Goal: Task Accomplishment & Management: Complete application form

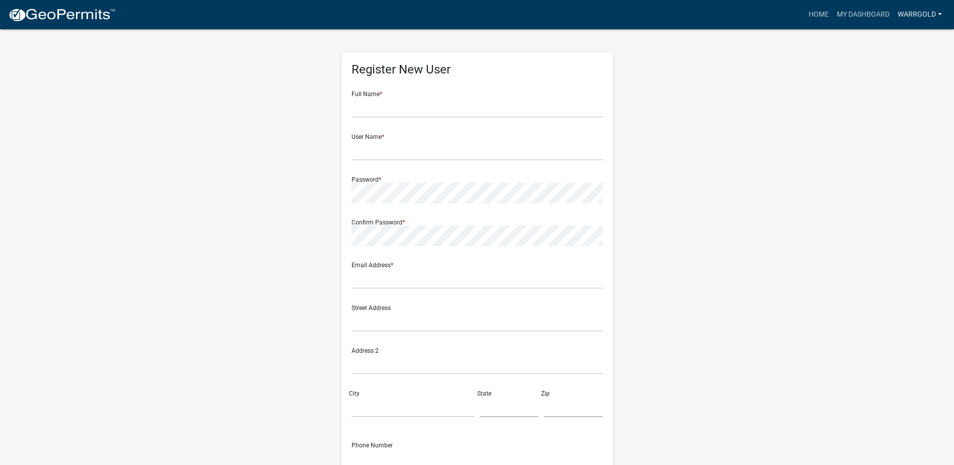
click at [913, 15] on link "Warrgold" at bounding box center [920, 14] width 52 height 19
click at [909, 36] on link "Account" at bounding box center [906, 41] width 80 height 24
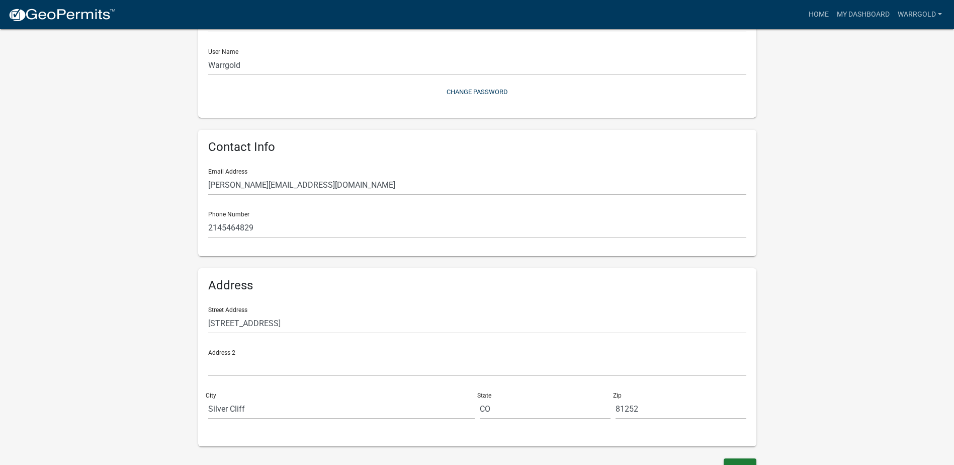
scroll to position [121, 0]
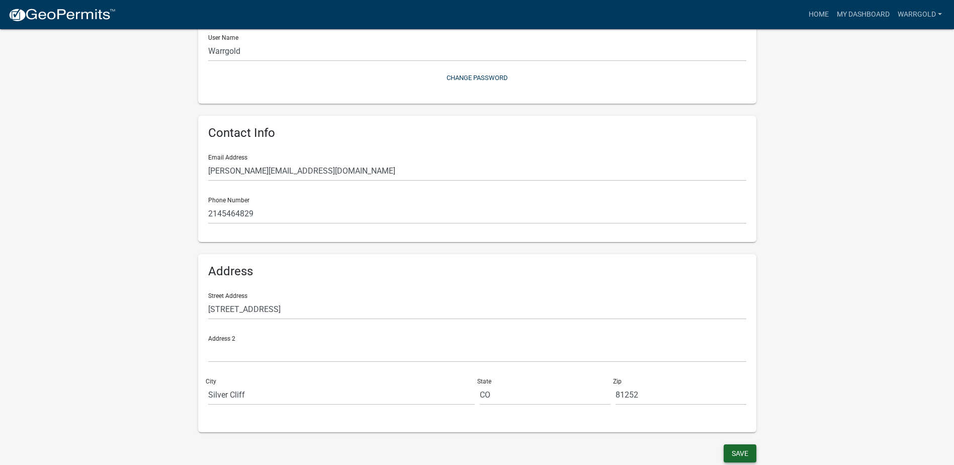
click at [738, 450] on button "Save" at bounding box center [740, 453] width 33 height 18
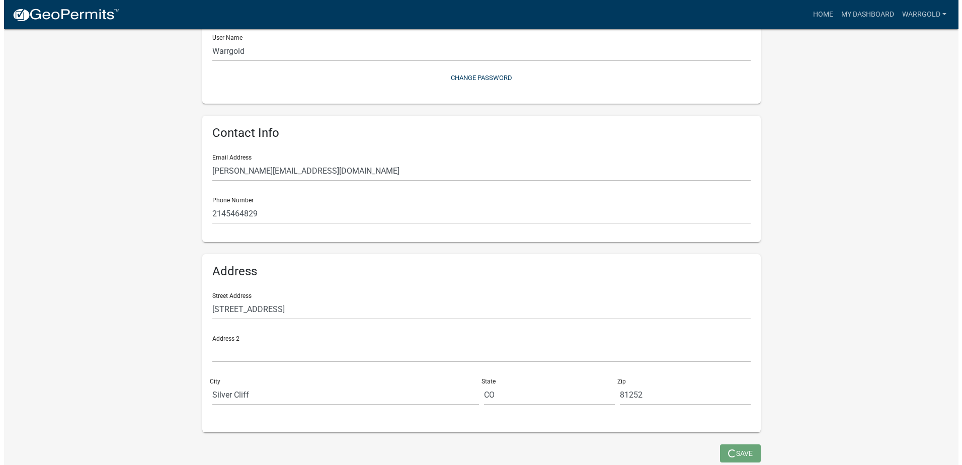
scroll to position [0, 0]
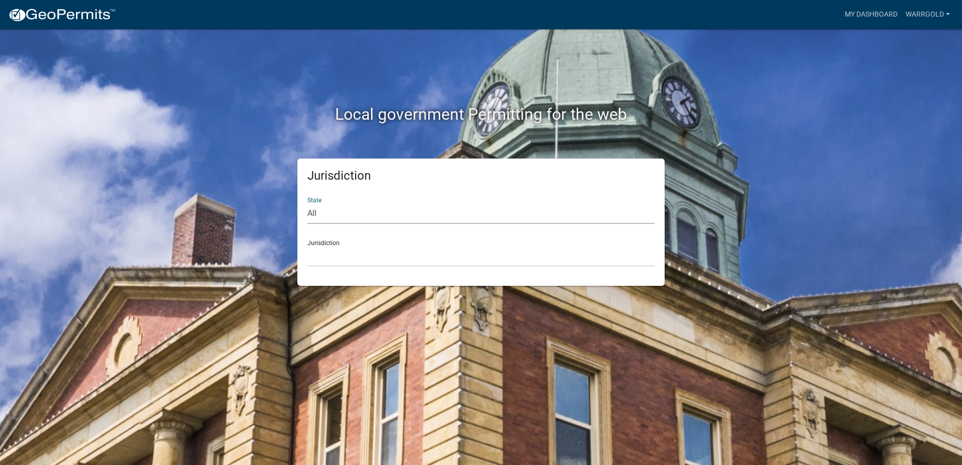
click at [361, 211] on select "All [US_STATE] [US_STATE] [US_STATE] [US_STATE] [US_STATE] [US_STATE] [US_STATE…" at bounding box center [480, 213] width 347 height 21
select select "[US_STATE]"
click at [307, 203] on select "All [US_STATE] [US_STATE] [US_STATE] [US_STATE] [US_STATE] [US_STATE] [US_STATE…" at bounding box center [480, 213] width 347 height 21
click at [347, 253] on select "[GEOGRAPHIC_DATA], [US_STATE]" at bounding box center [480, 256] width 347 height 21
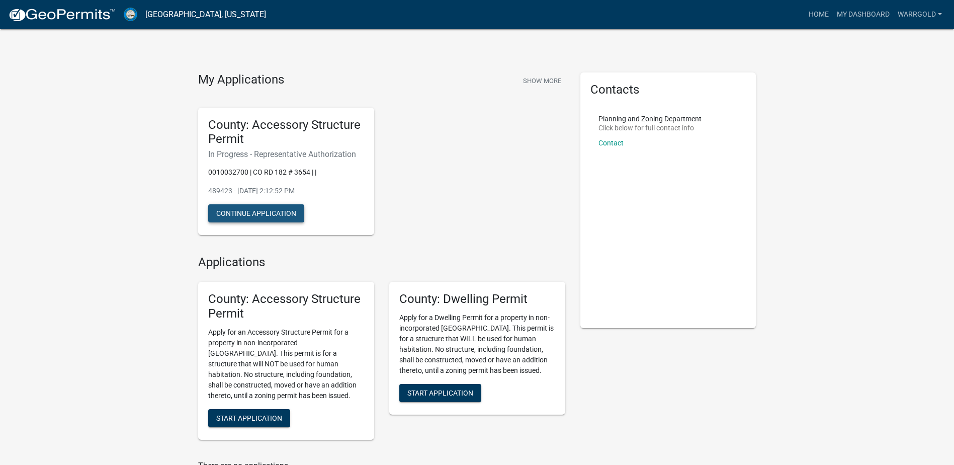
click at [293, 217] on button "Continue Application" at bounding box center [256, 213] width 96 height 18
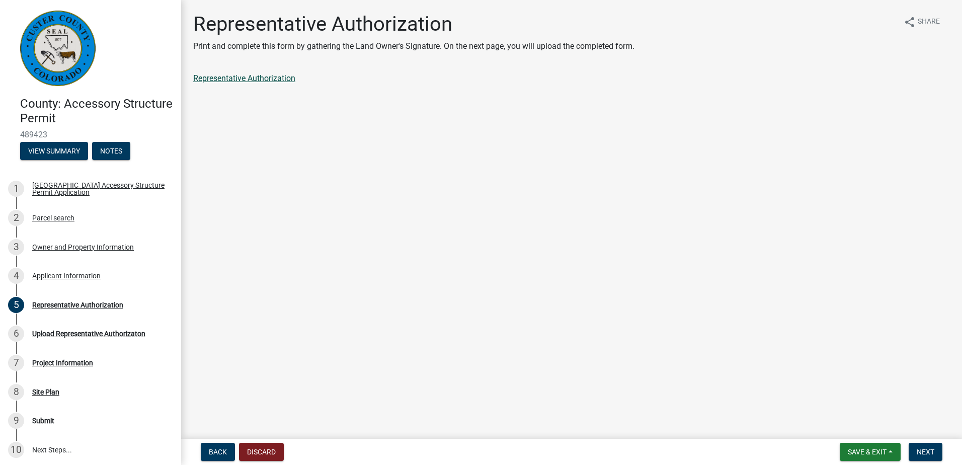
click at [246, 75] on link "Representative Authorization" at bounding box center [244, 78] width 102 height 10
click at [918, 452] on span "Next" at bounding box center [925, 452] width 18 height 8
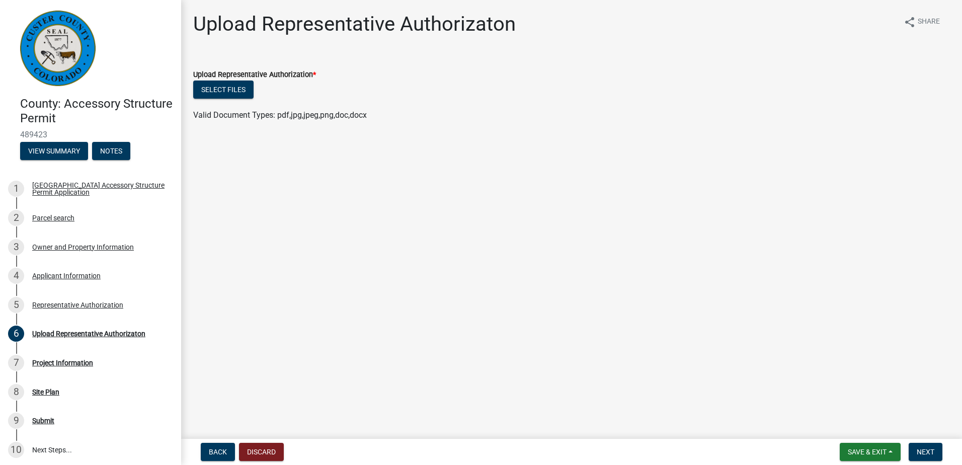
drag, startPoint x: 714, startPoint y: 87, endPoint x: 714, endPoint y: 92, distance: 5.5
click at [714, 87] on div "Select files" at bounding box center [571, 90] width 756 height 21
click at [212, 92] on button "Select files" at bounding box center [223, 89] width 60 height 18
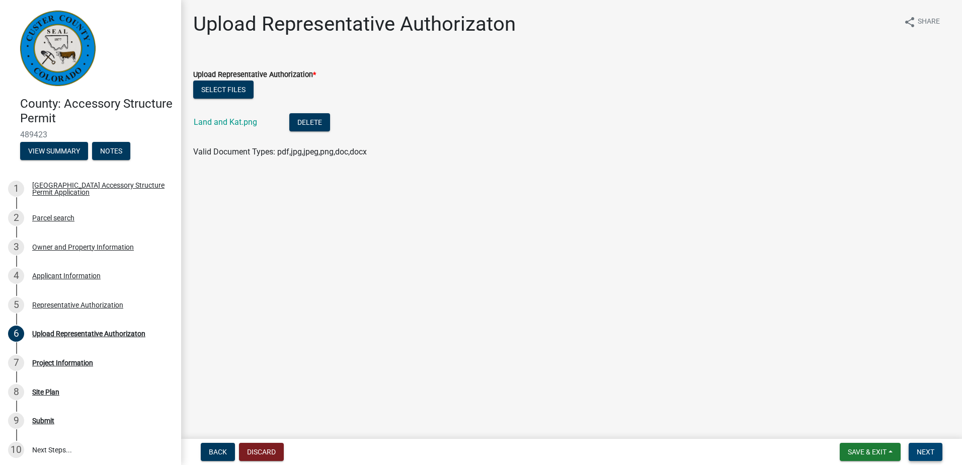
click at [927, 452] on span "Next" at bounding box center [925, 452] width 18 height 8
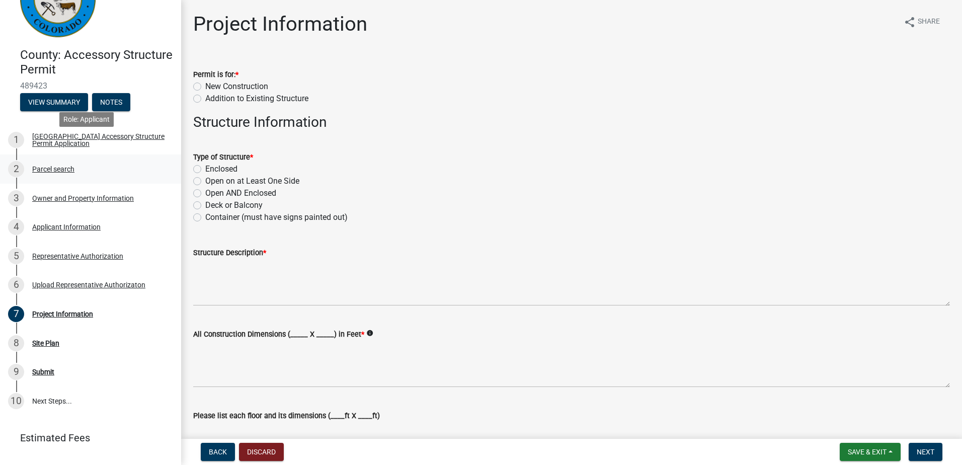
scroll to position [70, 0]
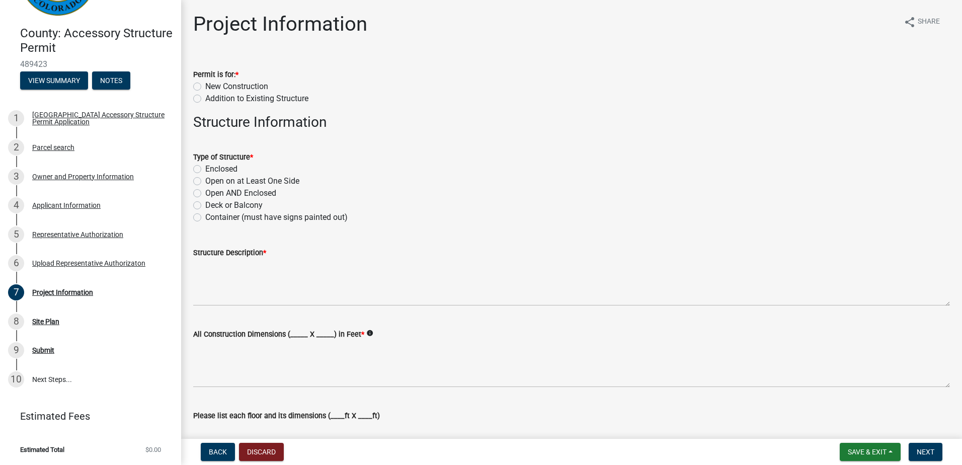
click at [196, 91] on div "New Construction" at bounding box center [571, 86] width 756 height 12
click at [205, 84] on label "New Construction" at bounding box center [236, 86] width 63 height 12
click at [205, 84] on input "New Construction" at bounding box center [208, 83] width 7 height 7
radio input "true"
click at [230, 169] on label "Enclosed" at bounding box center [221, 169] width 32 height 12
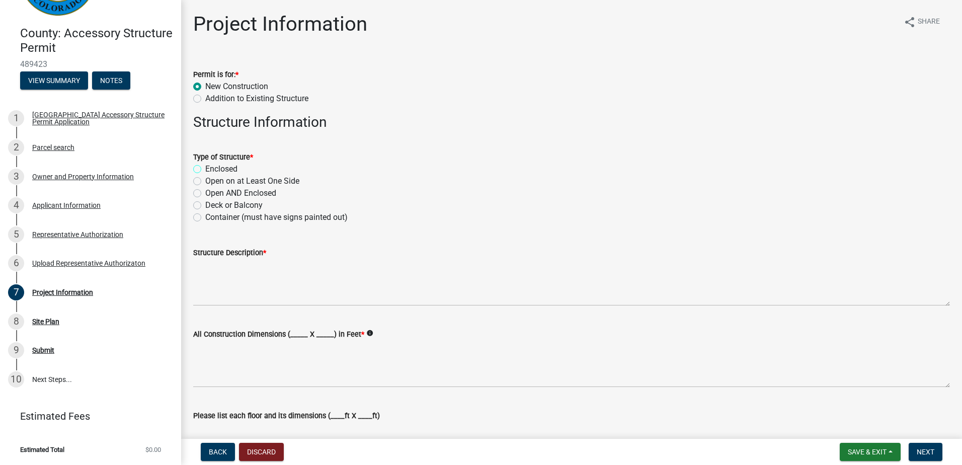
click at [212, 169] on input "Enclosed" at bounding box center [208, 166] width 7 height 7
radio input "true"
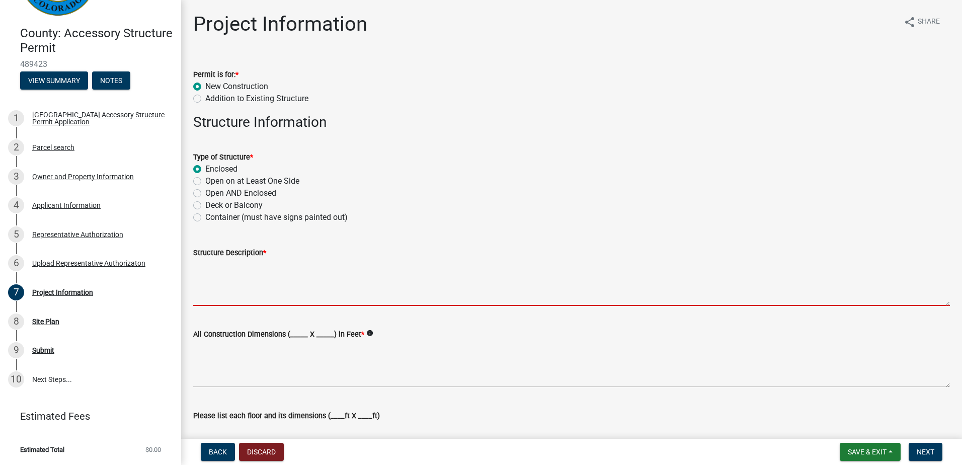
click at [225, 300] on textarea "Structure Description *" at bounding box center [571, 282] width 756 height 47
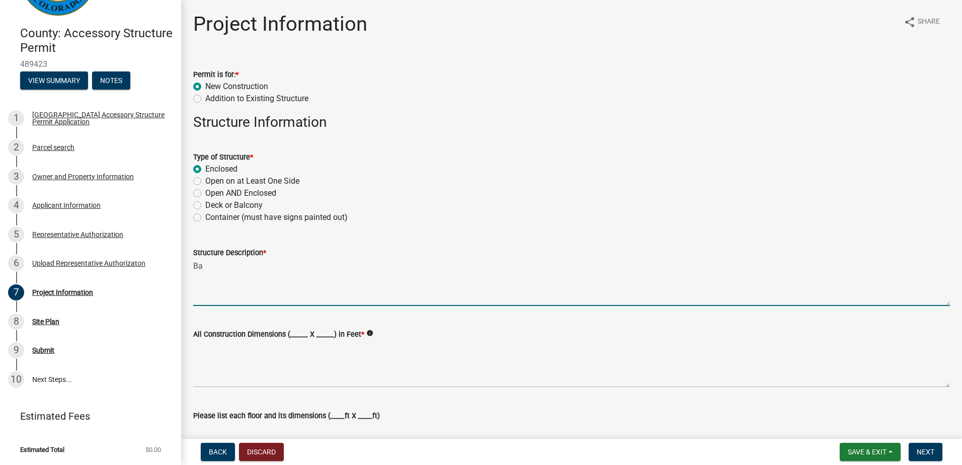
type textarea "B"
type textarea "Agricultural Bard"
click at [295, 334] on label "All Construction Dimensions (_____ X _____) in Feet *" at bounding box center [278, 334] width 171 height 7
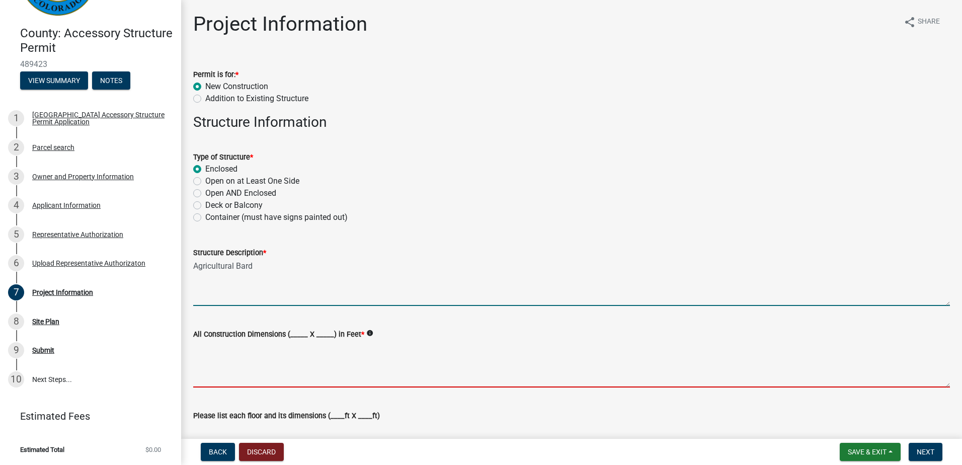
click at [295, 340] on textarea "All Construction Dimensions (_____ X _____) in Feet *" at bounding box center [571, 363] width 756 height 47
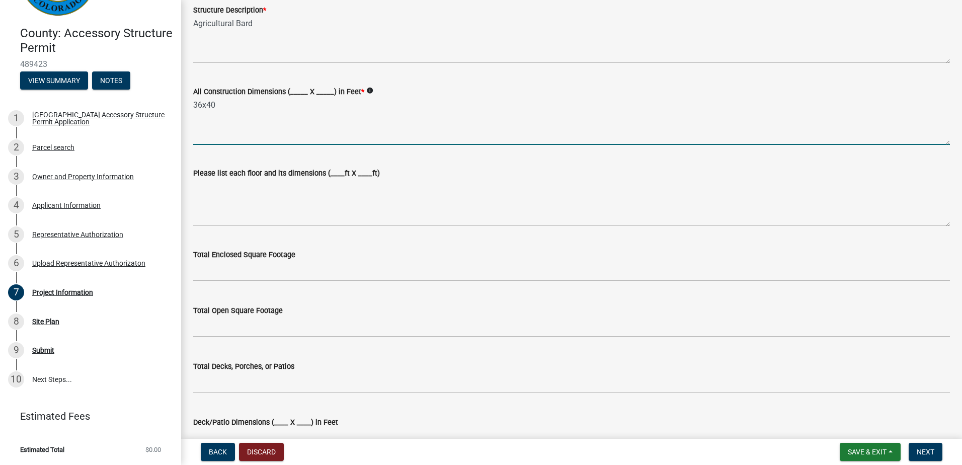
scroll to position [246, 0]
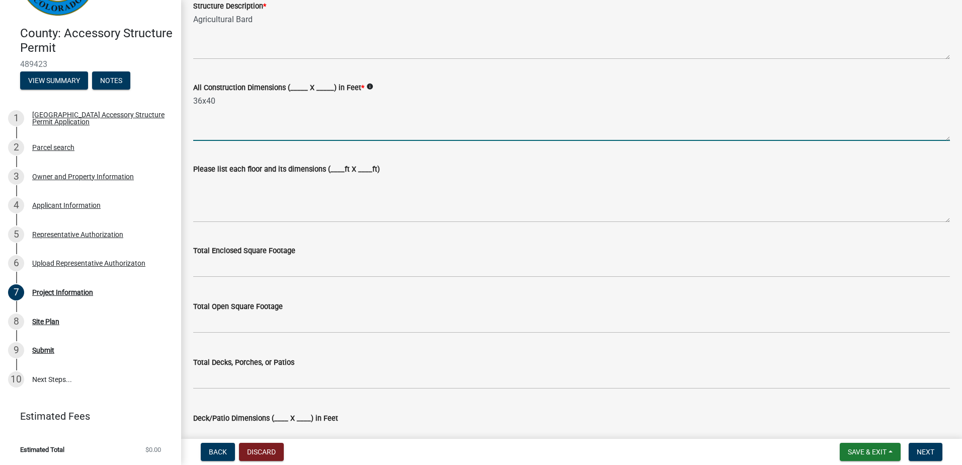
type textarea "36x40"
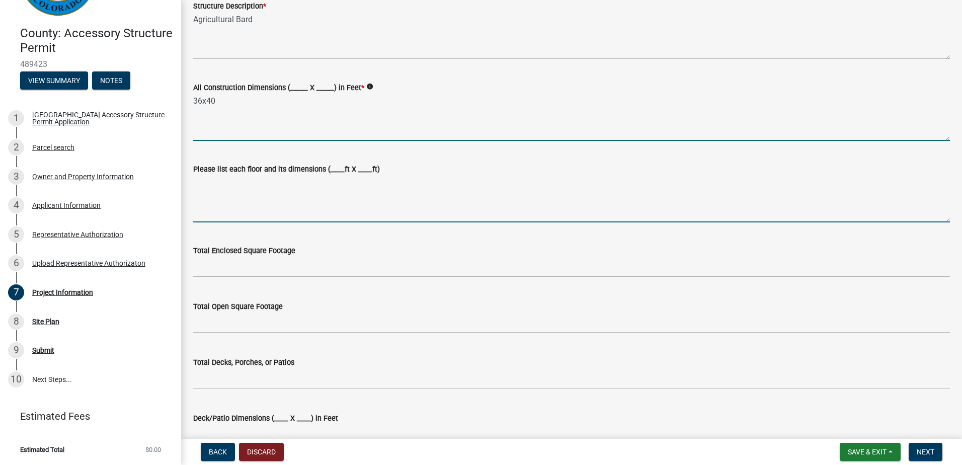
click at [227, 203] on textarea "Please list each floor and its dimensions (____ft X ____ft)" at bounding box center [571, 198] width 756 height 47
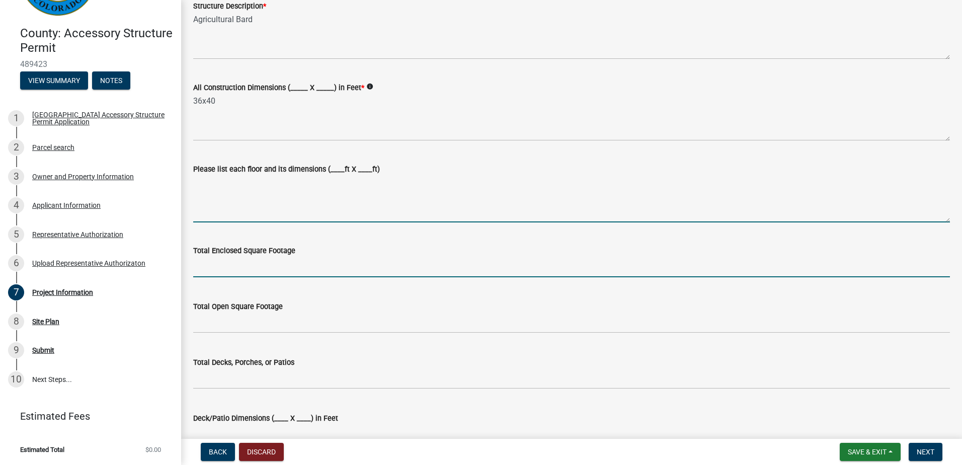
click at [239, 270] on input "text" at bounding box center [571, 267] width 756 height 21
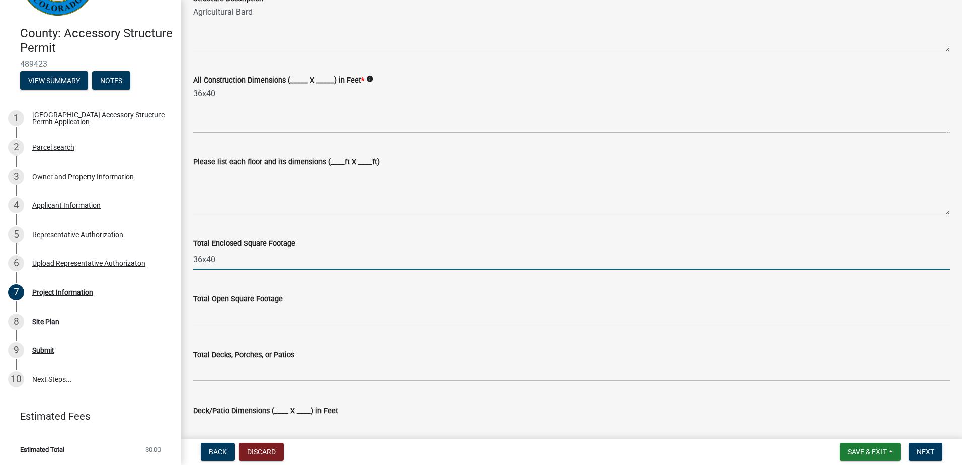
scroll to position [253, 0]
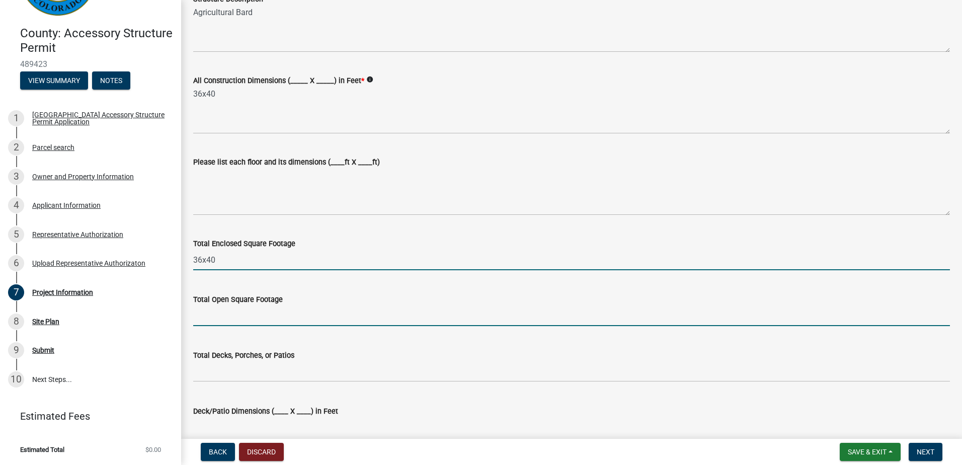
type input "3640"
click at [240, 319] on input "text" at bounding box center [571, 315] width 756 height 21
click at [204, 259] on input "3640" at bounding box center [571, 259] width 756 height 21
click at [204, 315] on input "text" at bounding box center [571, 315] width 756 height 21
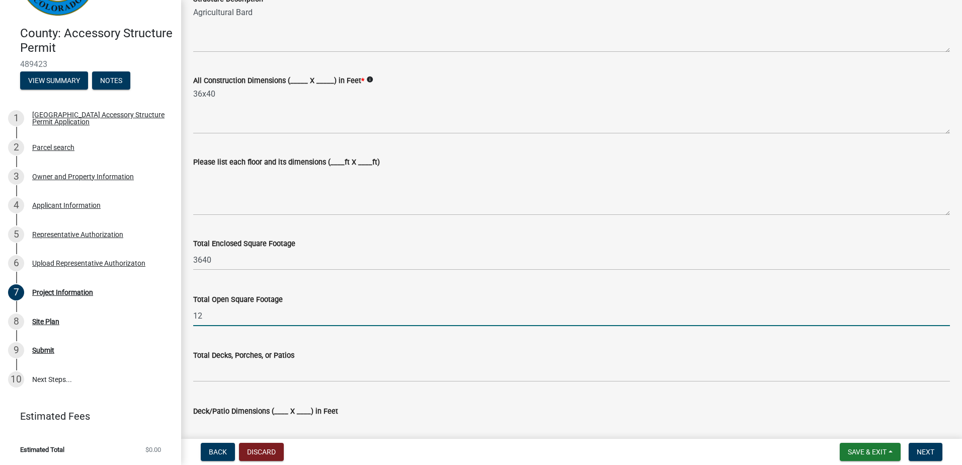
type input "1"
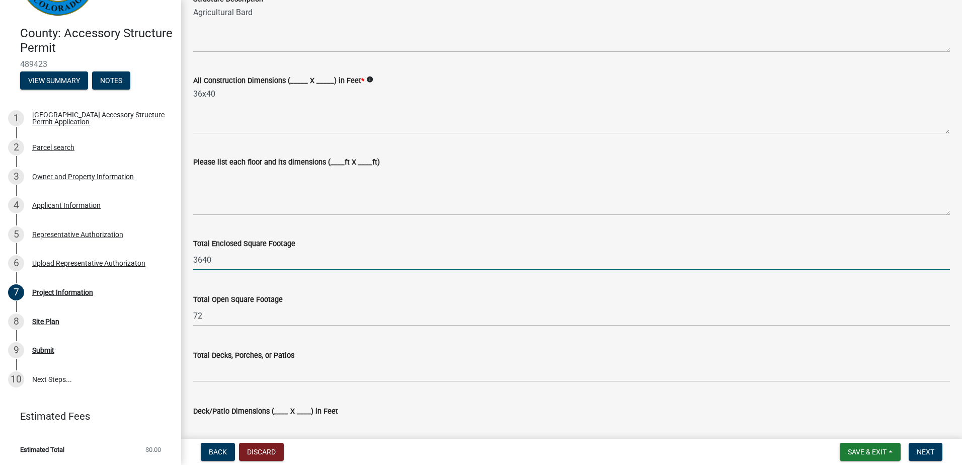
drag, startPoint x: 226, startPoint y: 265, endPoint x: 185, endPoint y: 265, distance: 41.2
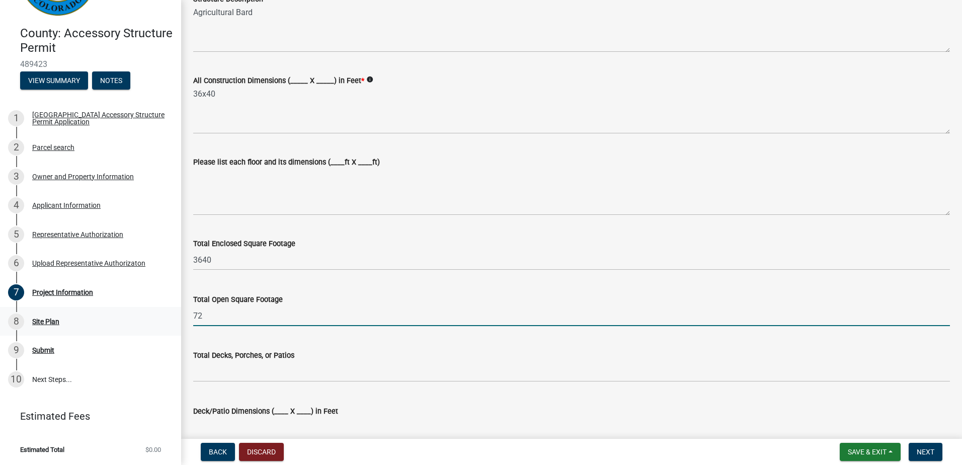
drag, startPoint x: 278, startPoint y: 315, endPoint x: 167, endPoint y: 315, distance: 110.1
click at [167, 315] on div "County: Accessory Structure Permit 489423 View Summary Notes 1 [GEOGRAPHIC_DATA…" at bounding box center [481, 232] width 962 height 465
type input "432"
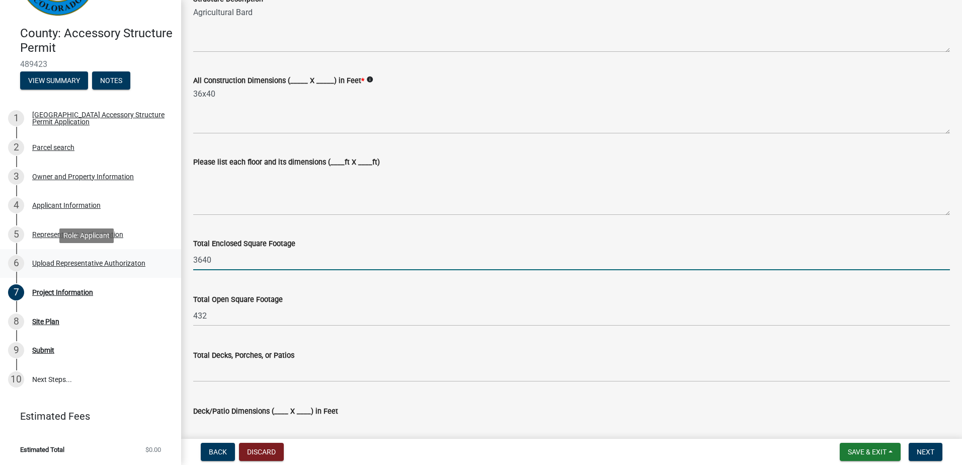
drag, startPoint x: 223, startPoint y: 261, endPoint x: 172, endPoint y: 257, distance: 51.0
click at [172, 257] on div "County: Accessory Structure Permit 489423 View Summary Notes 1 [GEOGRAPHIC_DATA…" at bounding box center [481, 232] width 962 height 465
type input "1440"
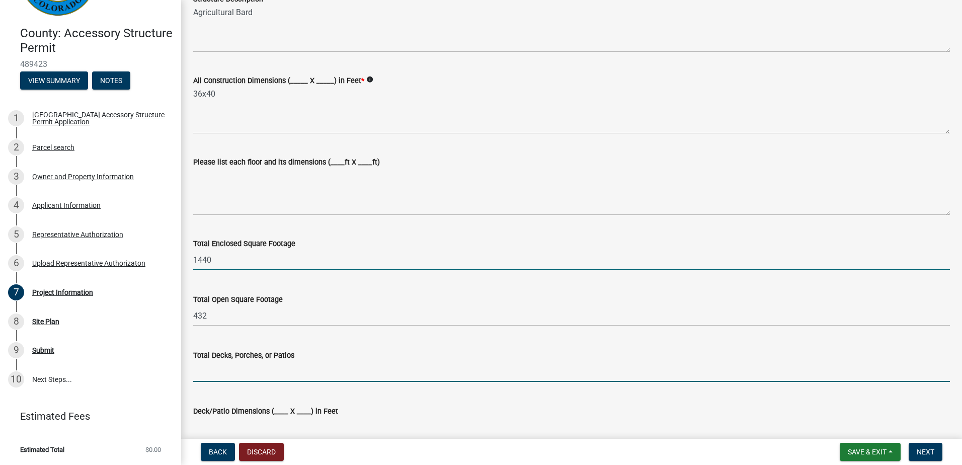
click at [209, 366] on input "text" at bounding box center [571, 371] width 756 height 21
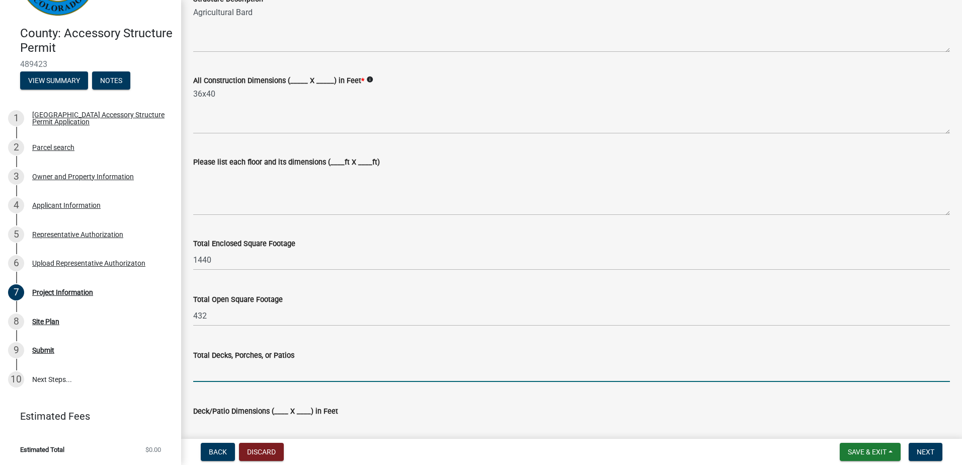
type input "1"
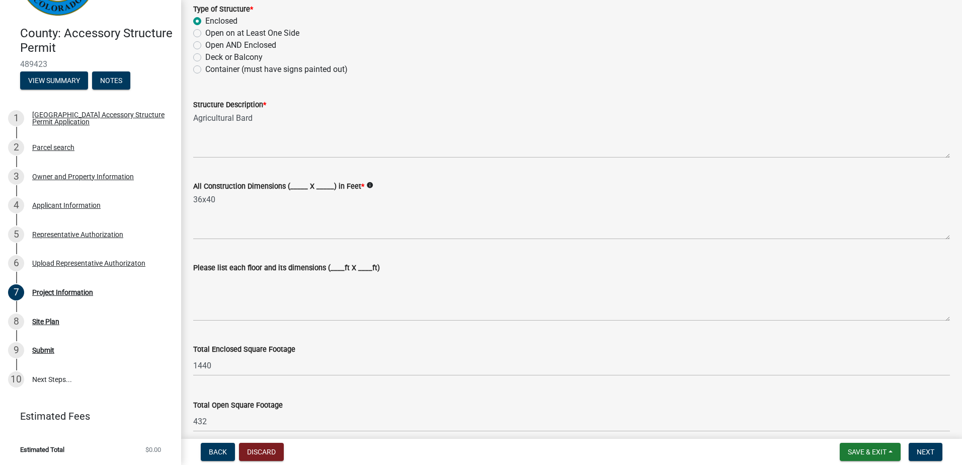
scroll to position [147, 0]
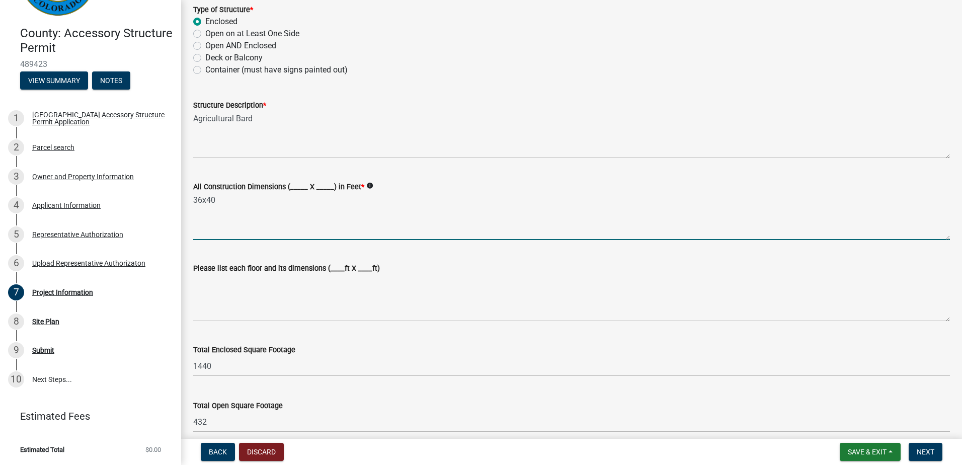
drag, startPoint x: 224, startPoint y: 202, endPoint x: 207, endPoint y: 204, distance: 17.2
click at [207, 204] on textarea "36x40" at bounding box center [571, 216] width 756 height 47
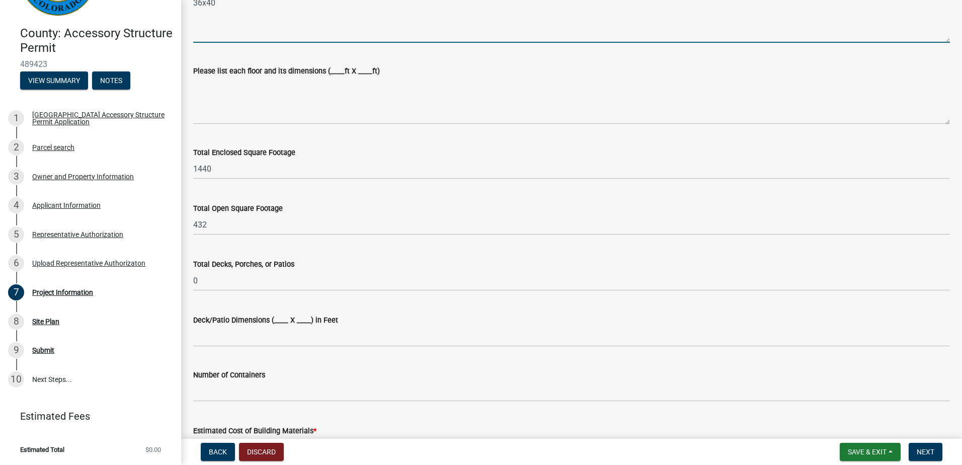
scroll to position [350, 0]
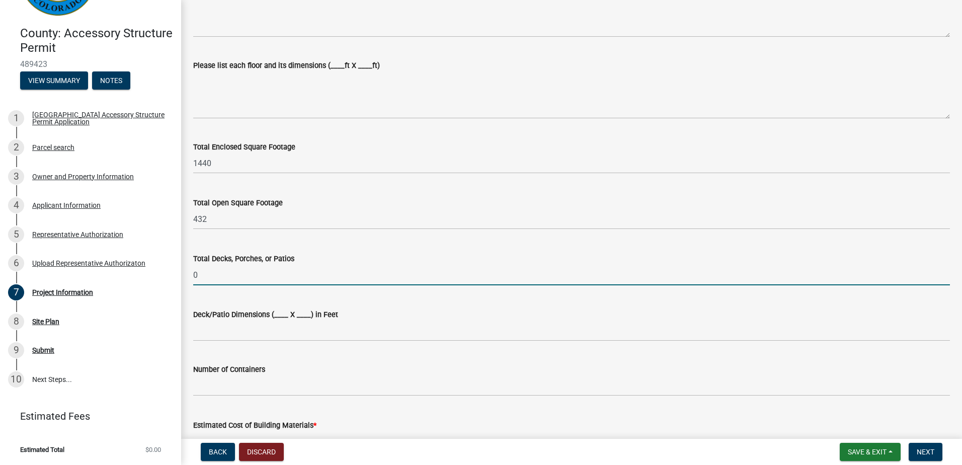
drag, startPoint x: 213, startPoint y: 275, endPoint x: 187, endPoint y: 273, distance: 25.7
click at [187, 273] on div "Total Decks, Porches, or Patios 0" at bounding box center [572, 261] width 772 height 47
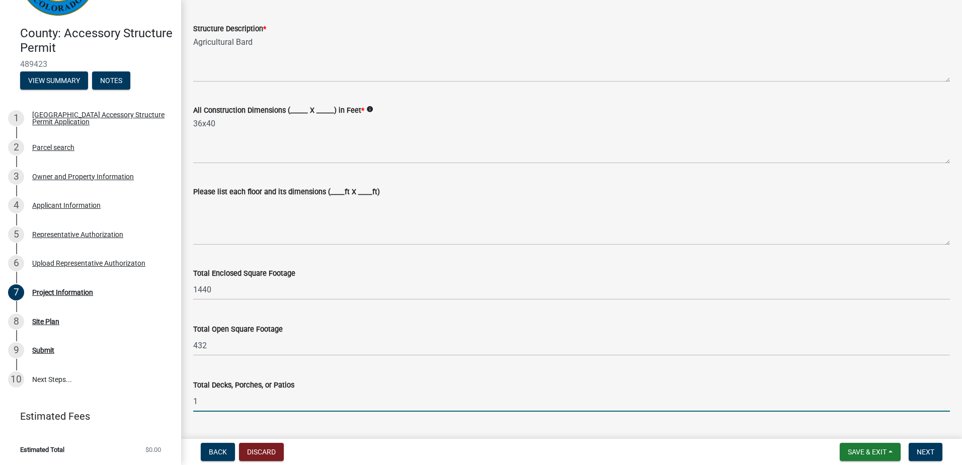
scroll to position [170, 0]
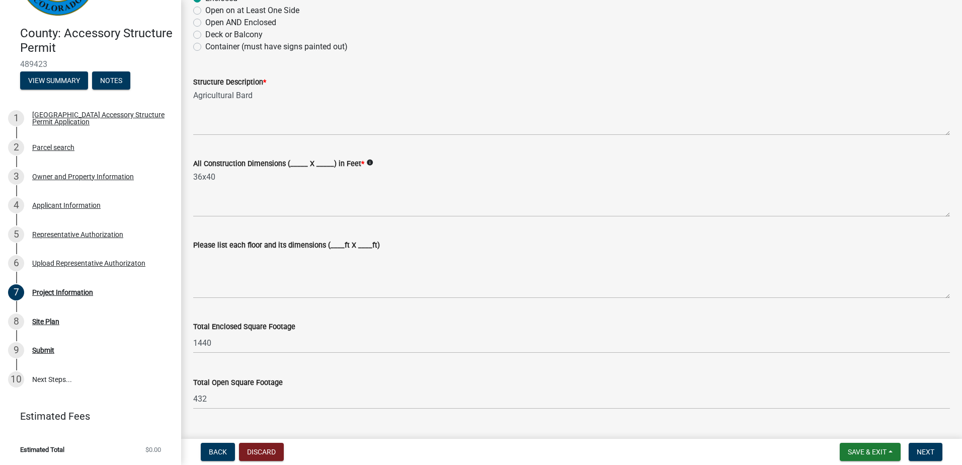
type input "1"
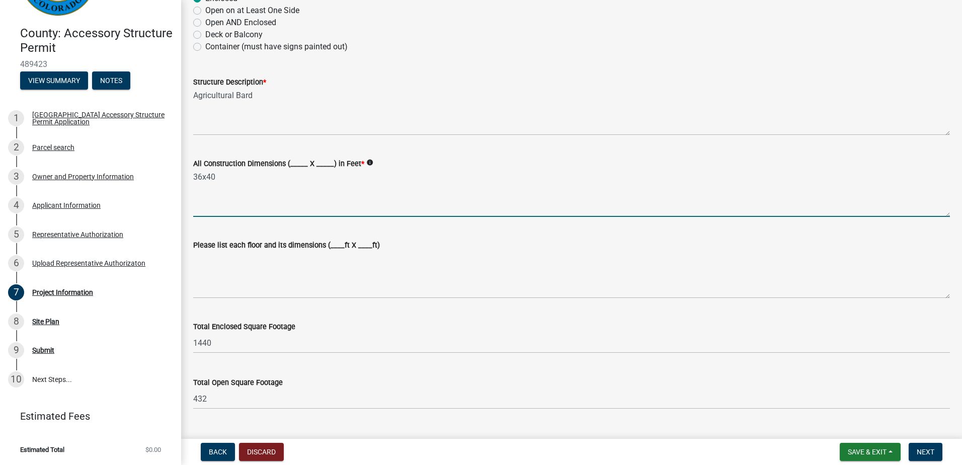
drag, startPoint x: 222, startPoint y: 182, endPoint x: 208, endPoint y: 181, distance: 14.1
click at [208, 181] on textarea "36x40" at bounding box center [571, 192] width 756 height 47
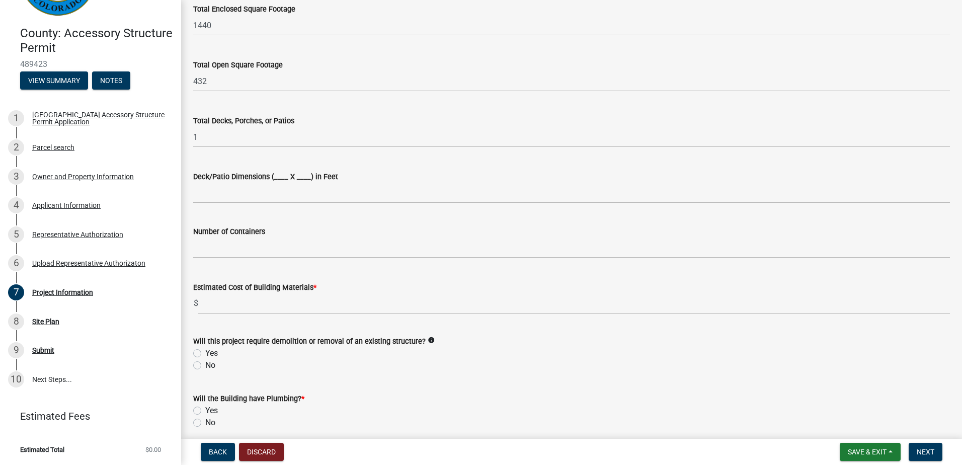
scroll to position [500, 0]
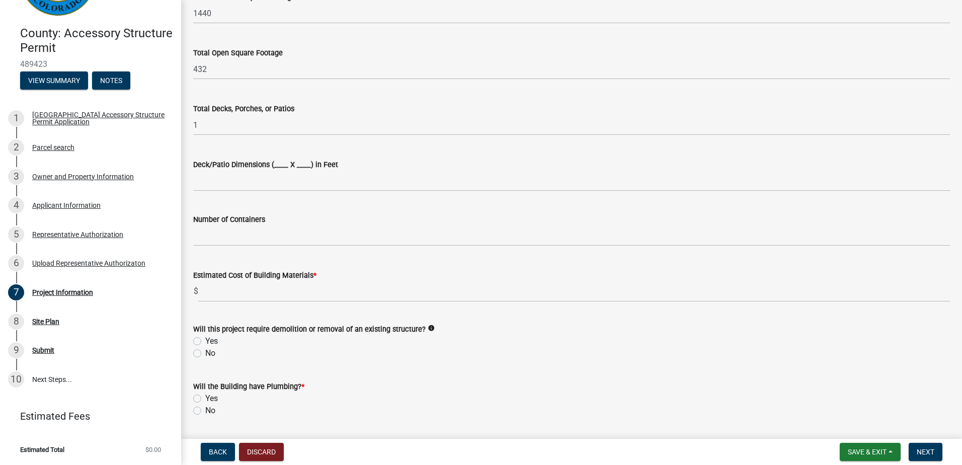
type textarea "36x52"
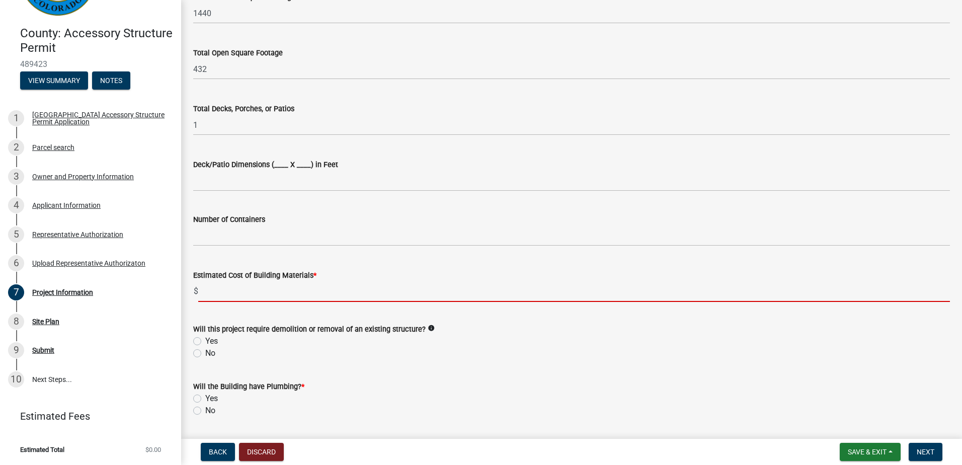
click at [214, 291] on input "text" at bounding box center [573, 291] width 751 height 21
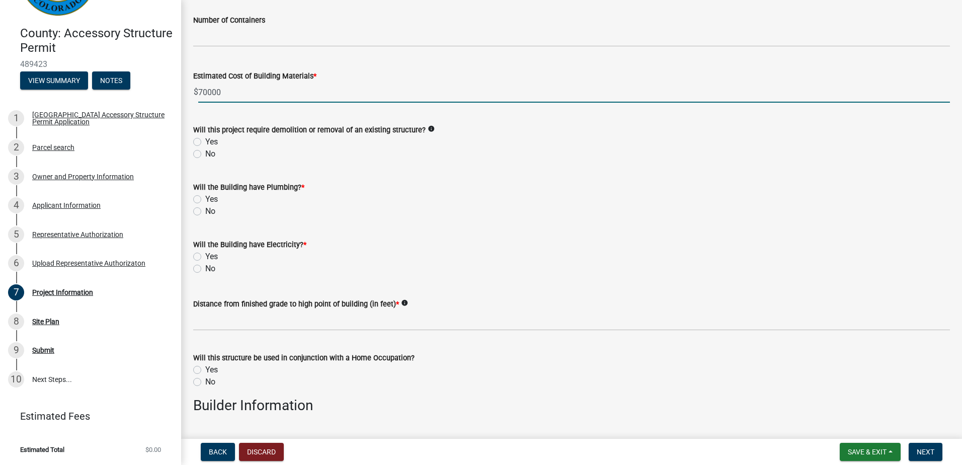
scroll to position [705, 0]
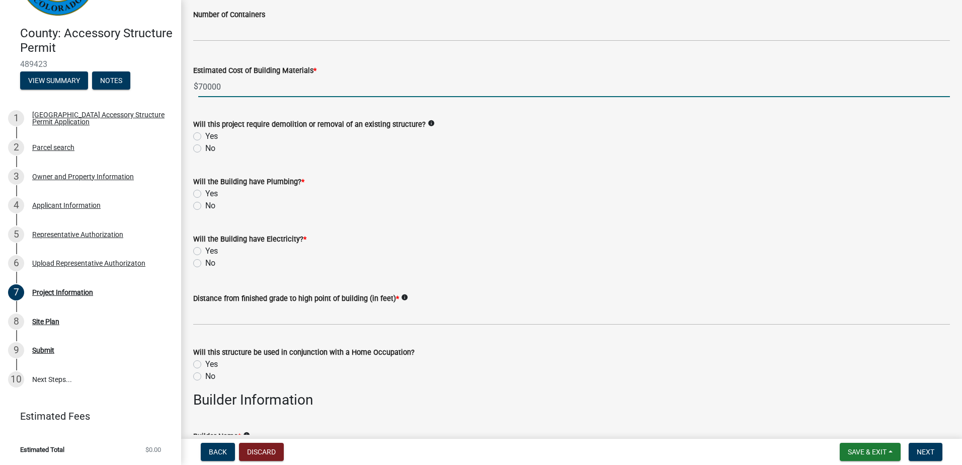
type input "70000"
click at [205, 147] on label "No" at bounding box center [210, 148] width 10 height 12
click at [205, 147] on input "No" at bounding box center [208, 145] width 7 height 7
radio input "true"
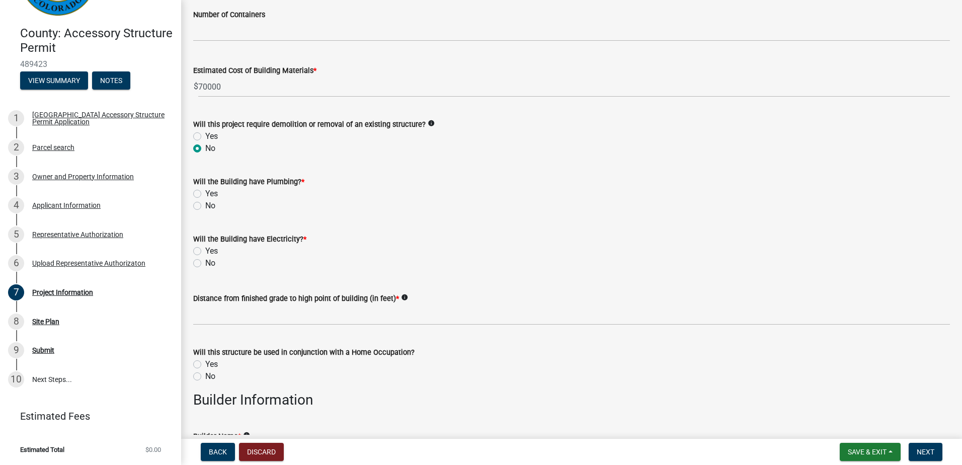
click at [205, 191] on label "Yes" at bounding box center [211, 194] width 13 height 12
click at [205, 191] on input "Yes" at bounding box center [208, 191] width 7 height 7
radio input "true"
click at [200, 258] on div "No" at bounding box center [571, 263] width 756 height 12
click at [193, 253] on div "Will the Building have Electricity? * Yes No" at bounding box center [572, 245] width 772 height 48
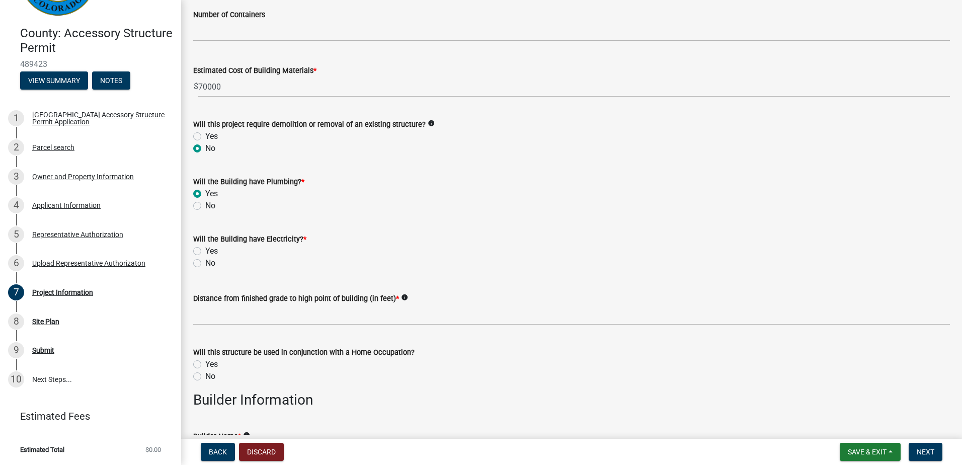
click at [205, 259] on label "No" at bounding box center [210, 263] width 10 height 12
click at [205, 259] on input "No" at bounding box center [208, 260] width 7 height 7
radio input "true"
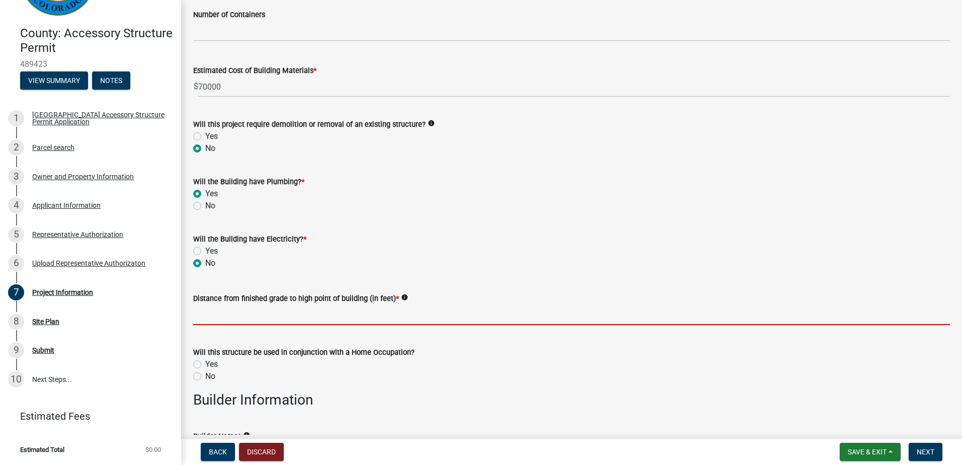
click at [246, 320] on input "text" at bounding box center [571, 314] width 756 height 21
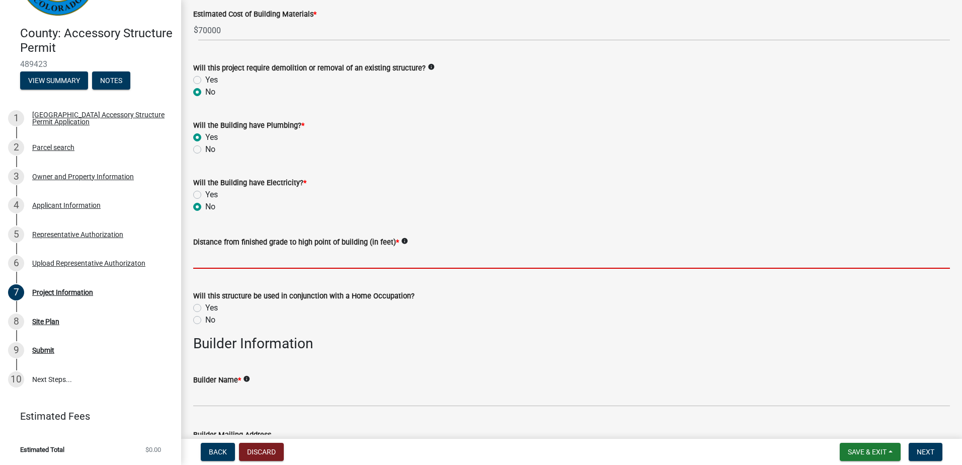
scroll to position [776, 0]
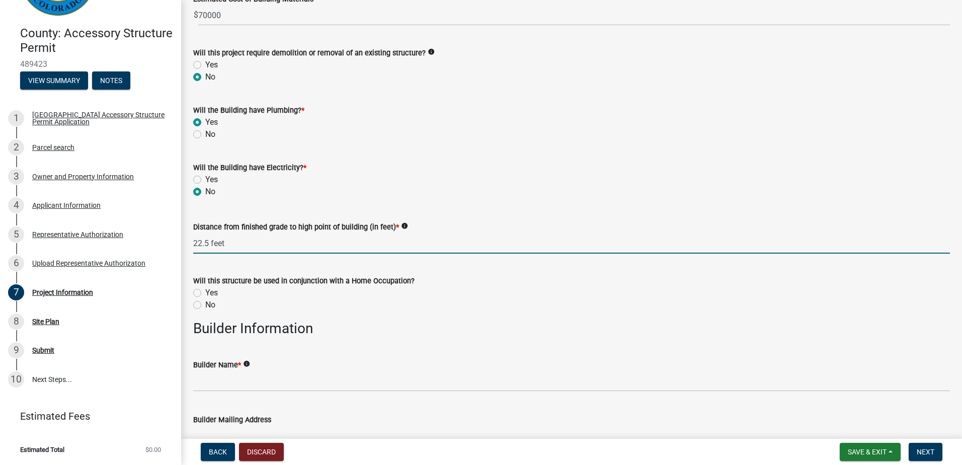
type input "22.5 feet"
click at [205, 307] on label "No" at bounding box center [210, 305] width 10 height 12
click at [205, 305] on input "No" at bounding box center [208, 302] width 7 height 7
radio input "true"
type input "22.5"
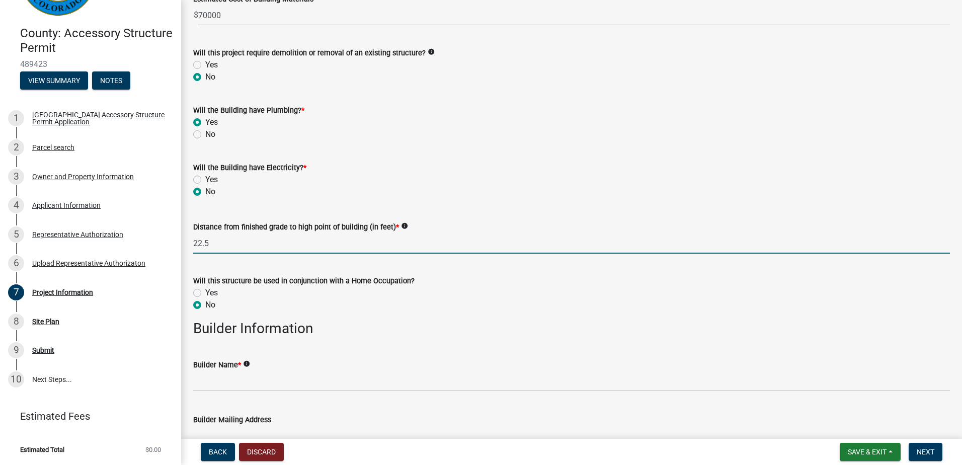
radio input "true"
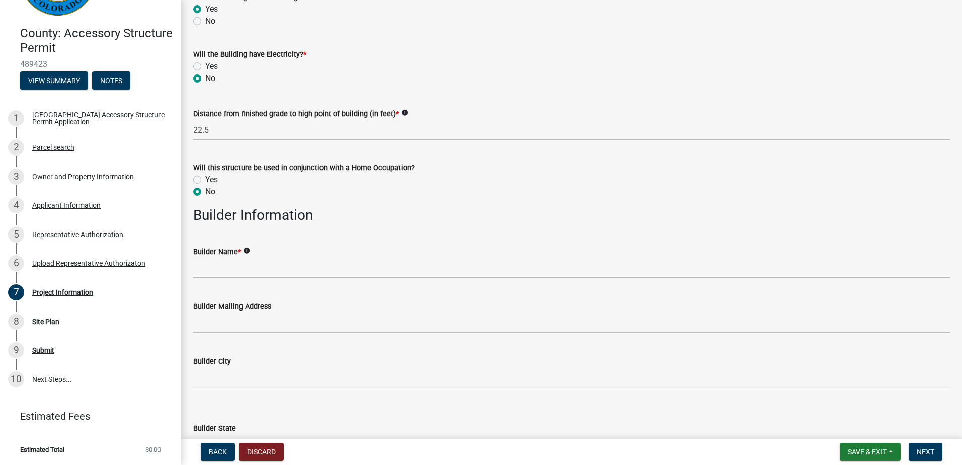
scroll to position [902, 0]
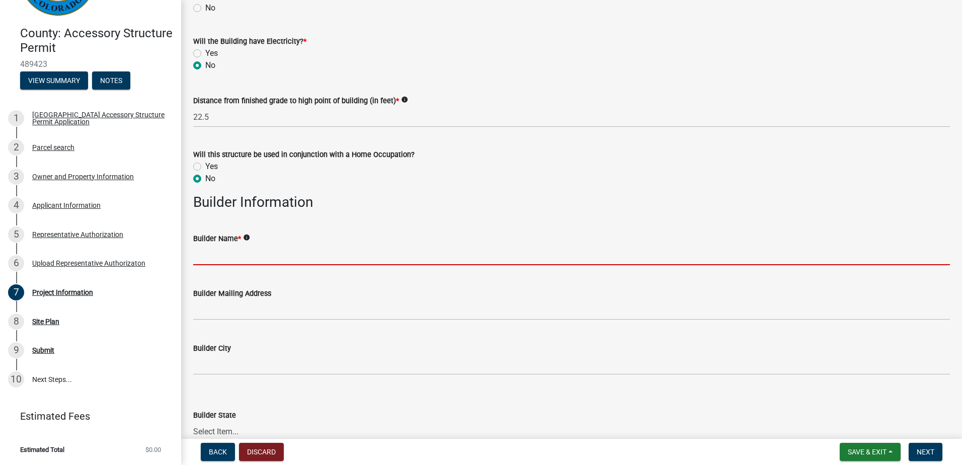
click at [223, 262] on input "Builder Name *" at bounding box center [571, 254] width 756 height 21
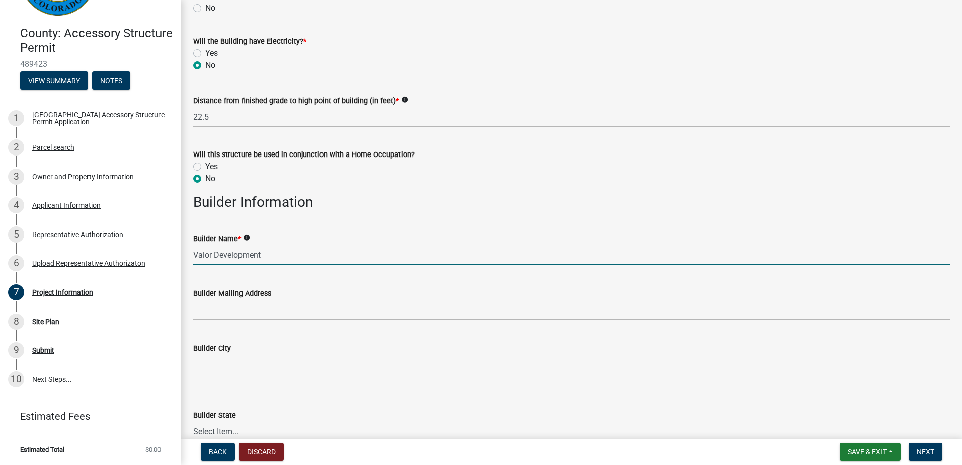
type input "Valor Development"
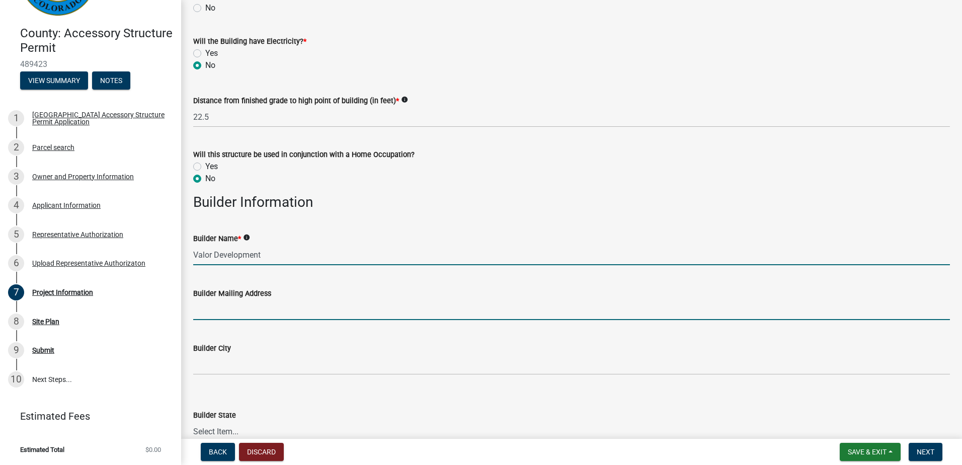
click at [272, 314] on input "Builder Mailing Address" at bounding box center [571, 309] width 756 height 21
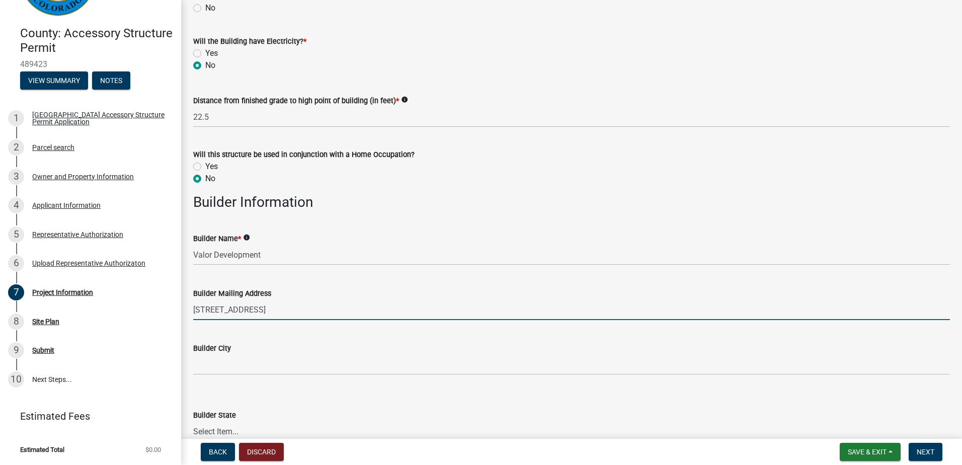
type input "[STREET_ADDRESS]"
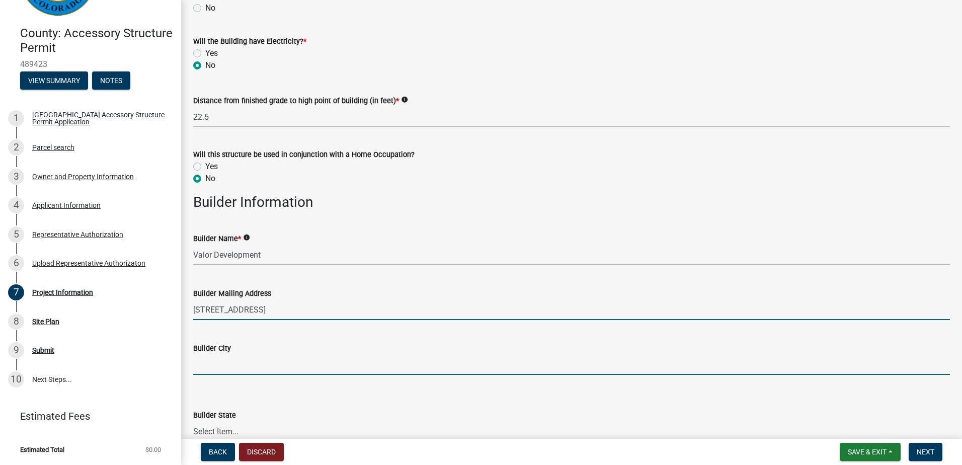
click at [246, 362] on input "Builder City" at bounding box center [571, 364] width 756 height 21
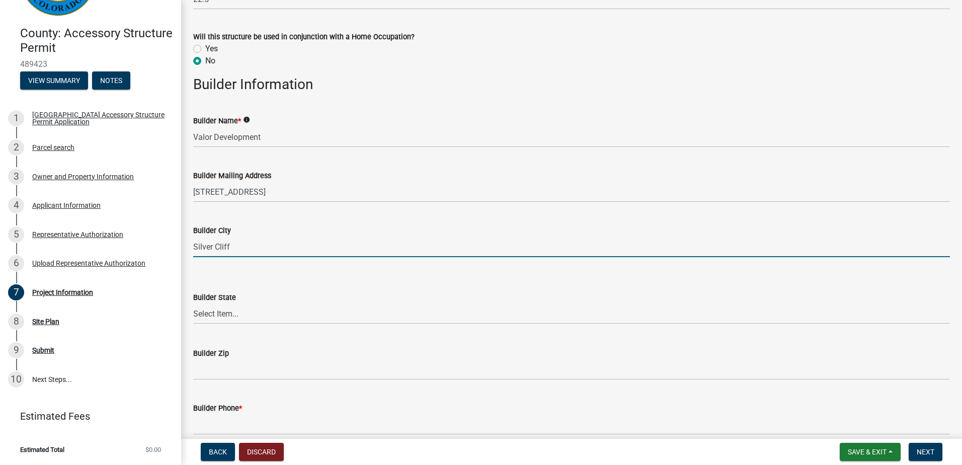
scroll to position [1042, 0]
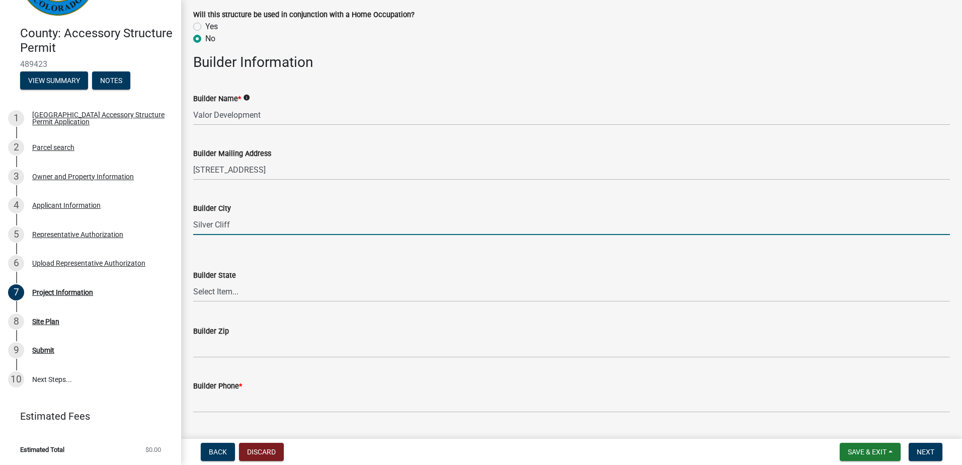
type input "Silver Cliff"
click at [204, 292] on select "Select Item... [US_STATE] [US_STATE] [US_STATE] [US_STATE] [US_STATE] [US_STATE…" at bounding box center [571, 291] width 756 height 21
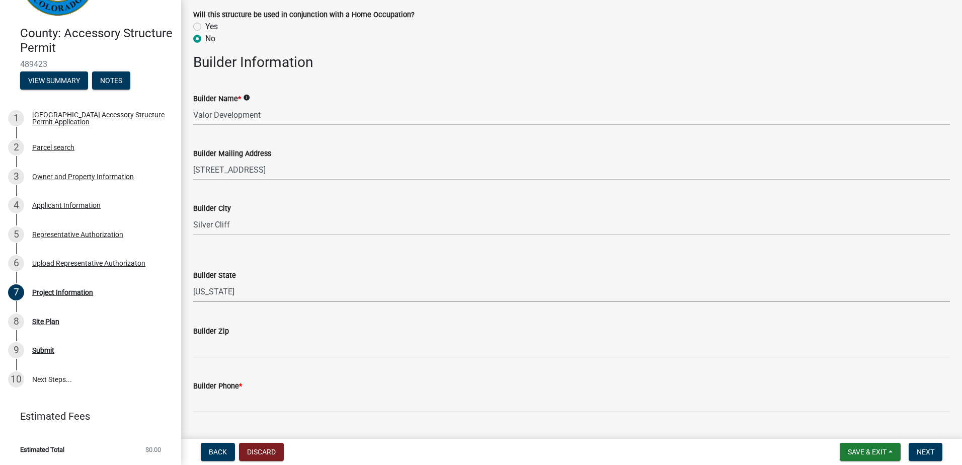
click at [193, 281] on select "Select Item... [US_STATE] [US_STATE] [US_STATE] [US_STATE] [US_STATE] [US_STATE…" at bounding box center [571, 291] width 756 height 21
click at [237, 285] on select "Select Item... [US_STATE] [US_STATE] [US_STATE] [US_STATE] [US_STATE] [US_STATE…" at bounding box center [571, 291] width 756 height 21
select select "CO"
click at [193, 281] on select "Select Item... [US_STATE] [US_STATE] [US_STATE] [US_STATE] [US_STATE] [US_STATE…" at bounding box center [571, 291] width 756 height 21
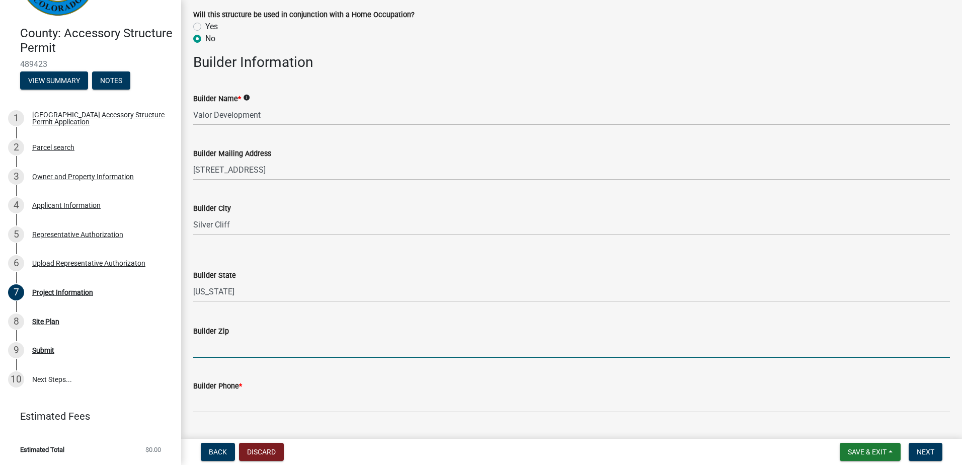
click at [259, 350] on input "Builder Zip" at bounding box center [571, 347] width 756 height 21
type input "81252"
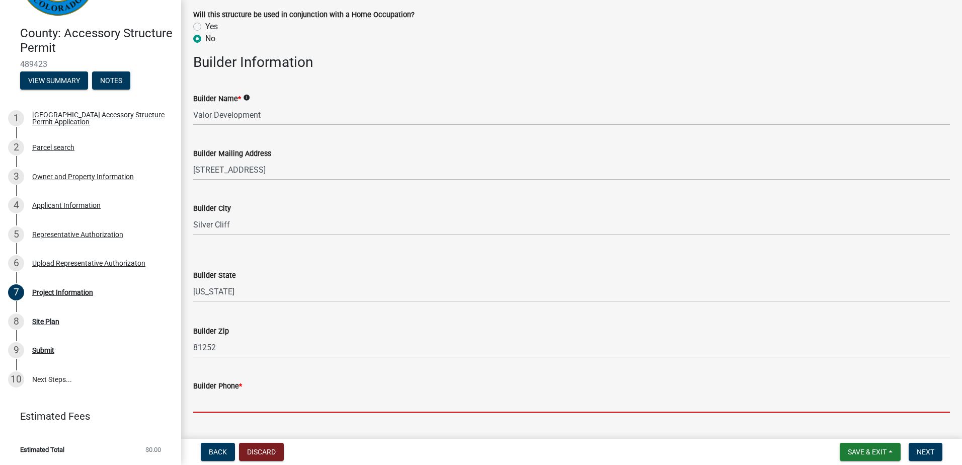
click at [246, 401] on input "Builder Phone *" at bounding box center [571, 402] width 756 height 21
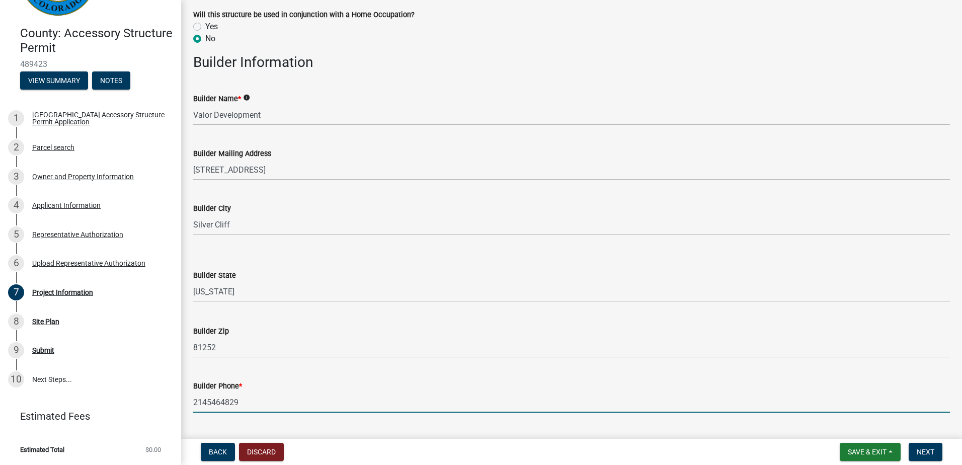
click at [466, 399] on input "2145464829" at bounding box center [571, 402] width 756 height 21
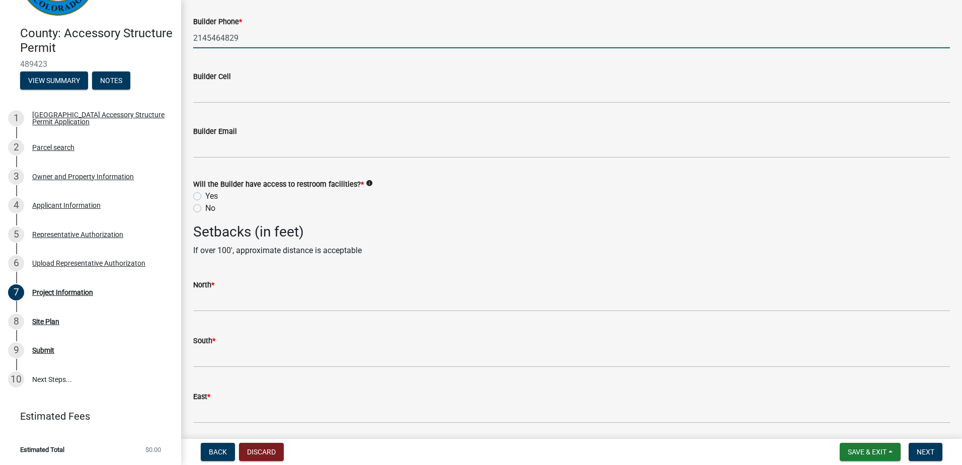
scroll to position [1411, 0]
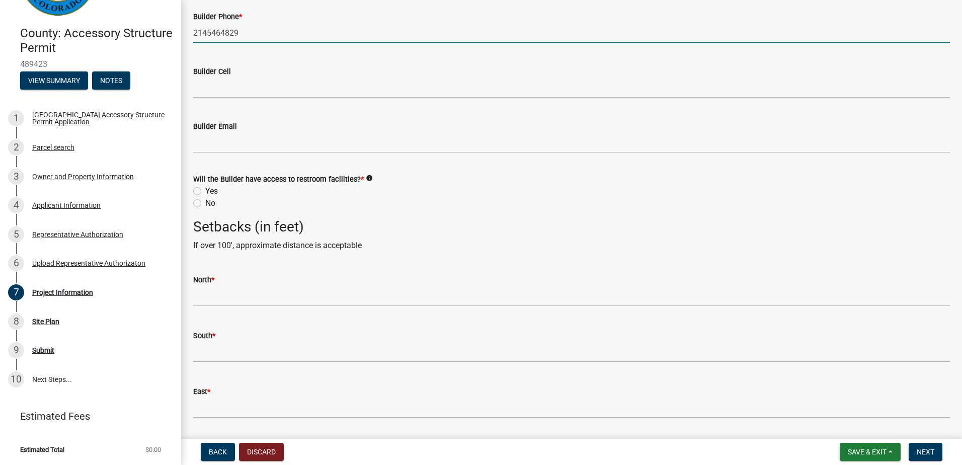
type input "2145464829"
click at [205, 192] on label "Yes" at bounding box center [211, 191] width 13 height 12
click at [205, 192] on input "Yes" at bounding box center [208, 188] width 7 height 7
radio input "true"
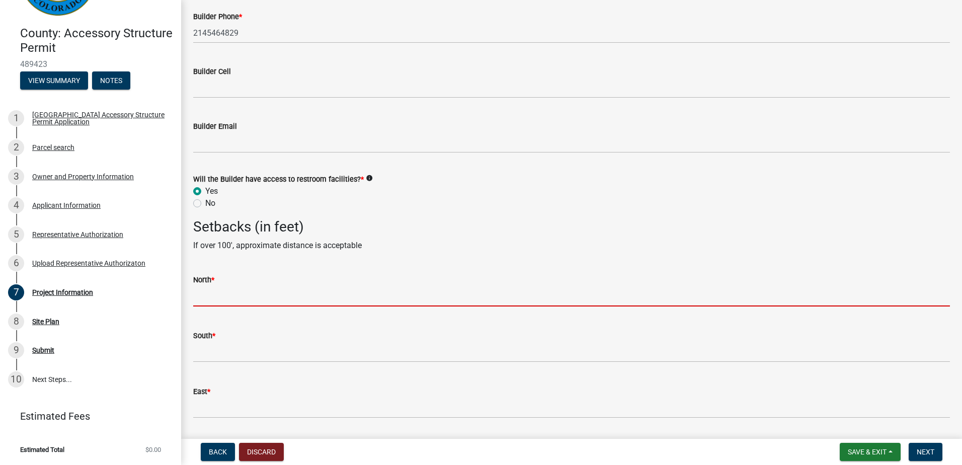
click at [232, 297] on input "text" at bounding box center [571, 296] width 756 height 21
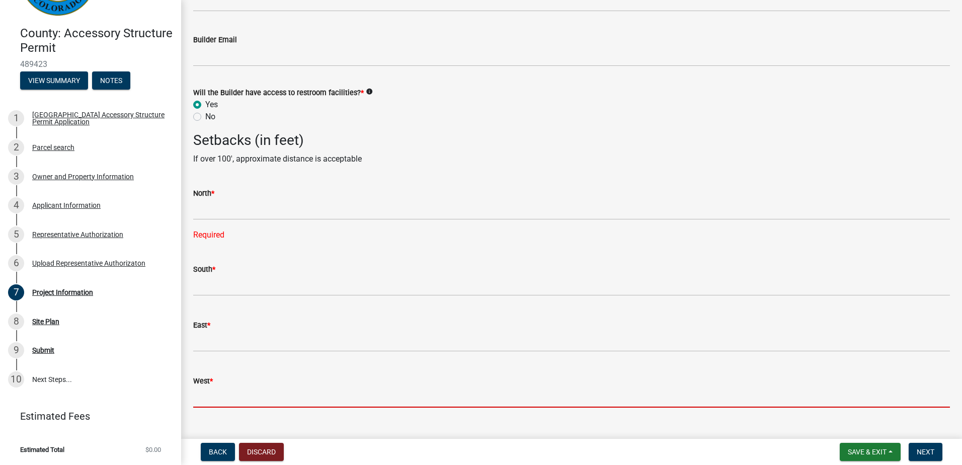
click at [200, 379] on form "West *" at bounding box center [571, 391] width 756 height 33
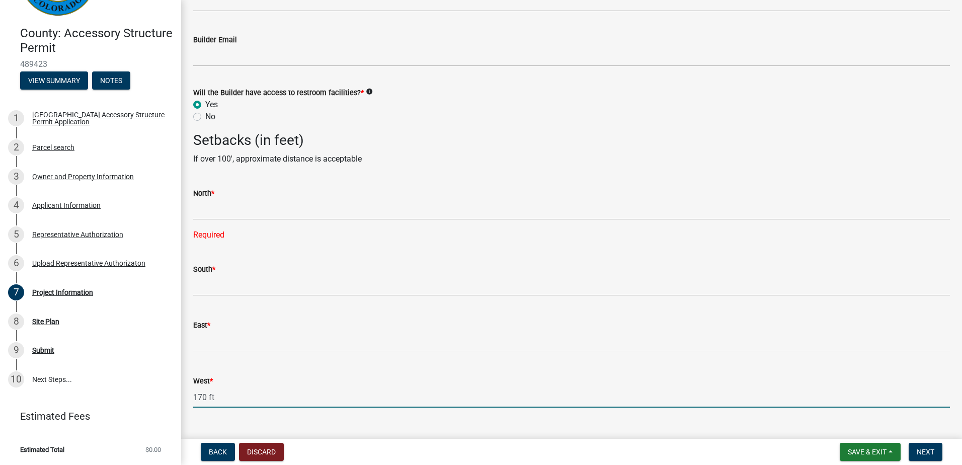
type input "170 ft"
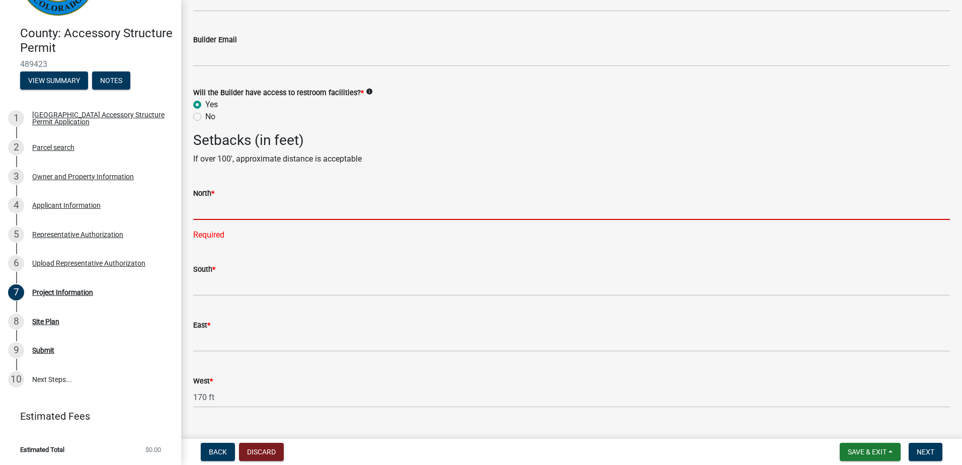
click at [218, 202] on input "text" at bounding box center [571, 209] width 756 height 21
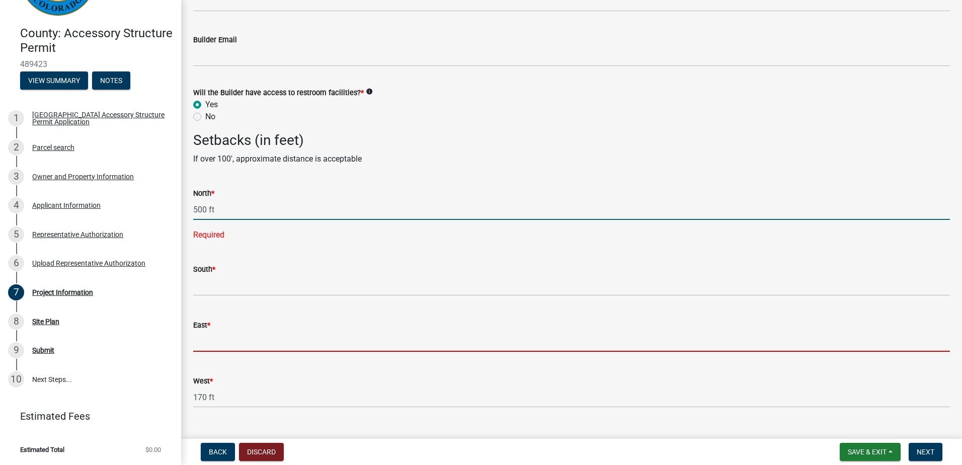
type input "500"
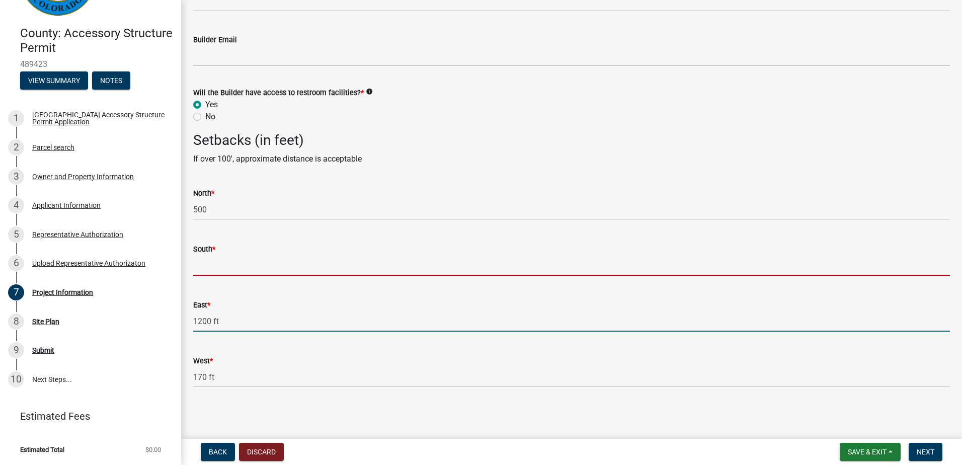
type input "1200"
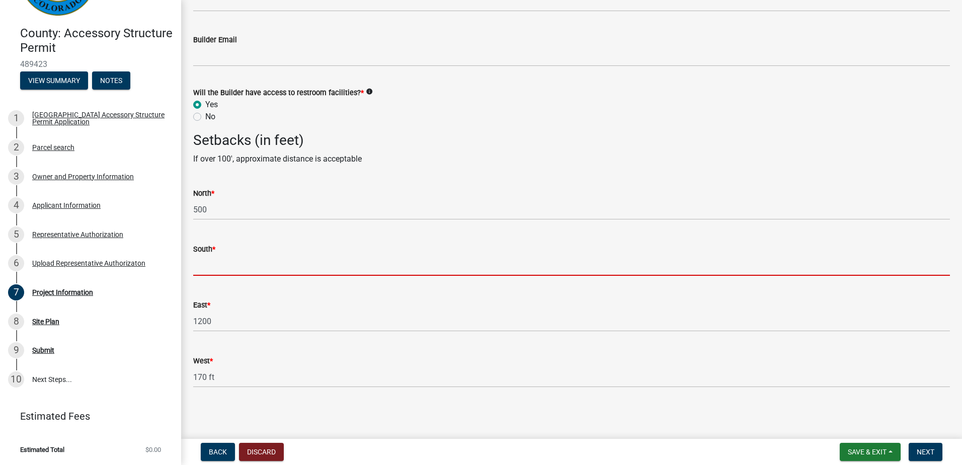
click at [196, 265] on input "text" at bounding box center [571, 265] width 756 height 21
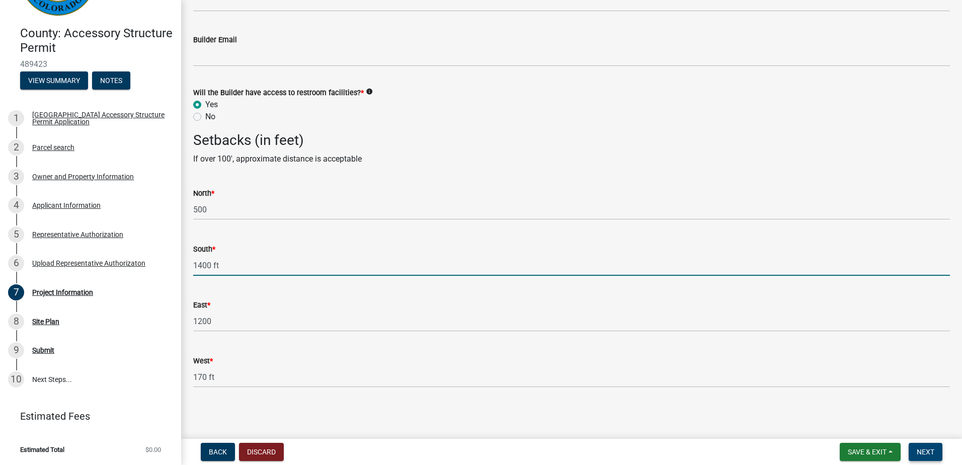
type input "1400"
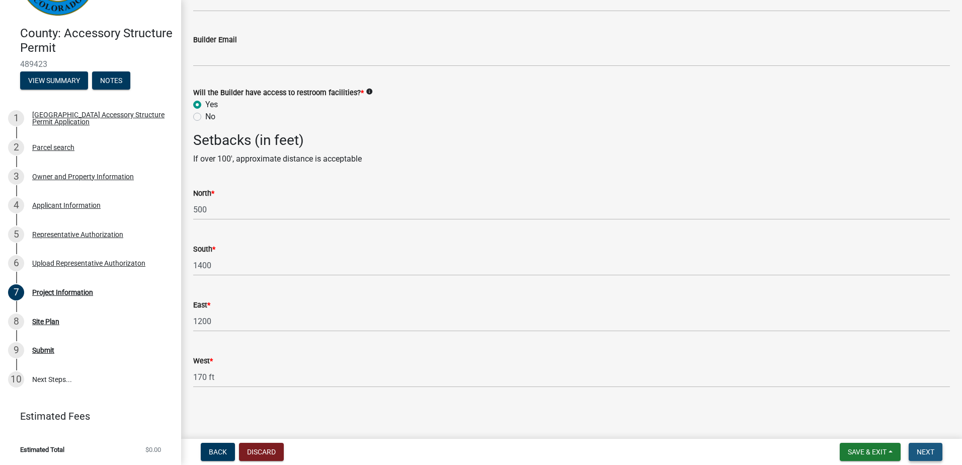
click at [933, 457] on button "Next" at bounding box center [925, 452] width 34 height 18
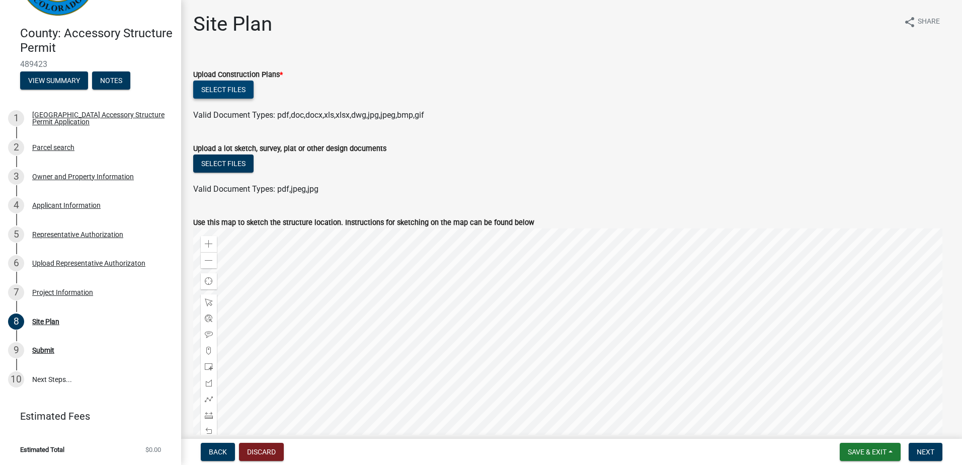
click at [239, 86] on button "Select files" at bounding box center [223, 89] width 60 height 18
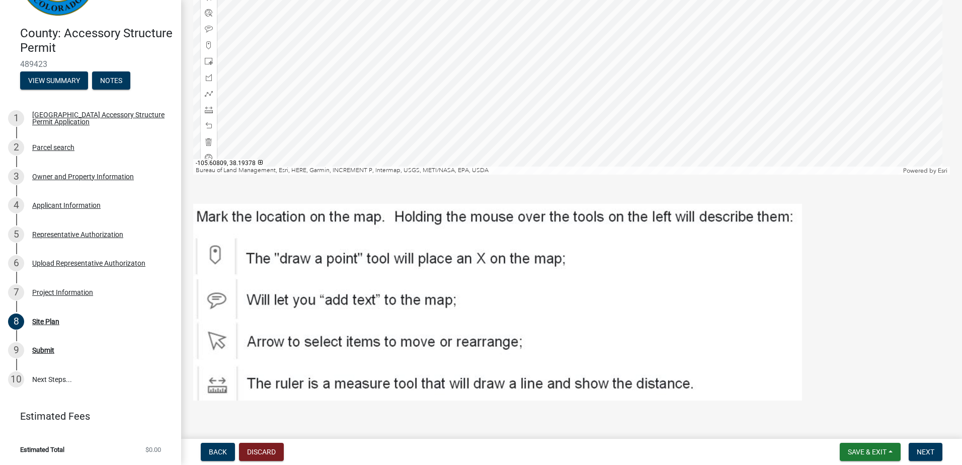
scroll to position [355, 0]
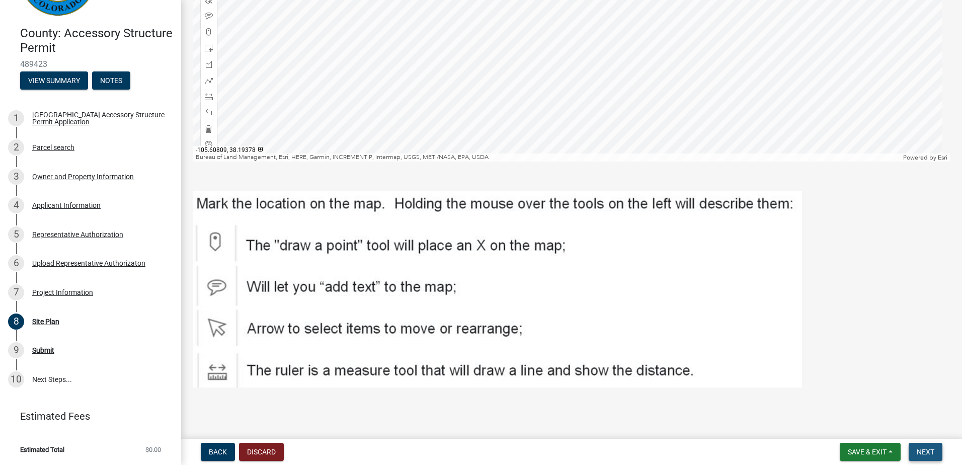
click at [933, 450] on span "Next" at bounding box center [925, 452] width 18 height 8
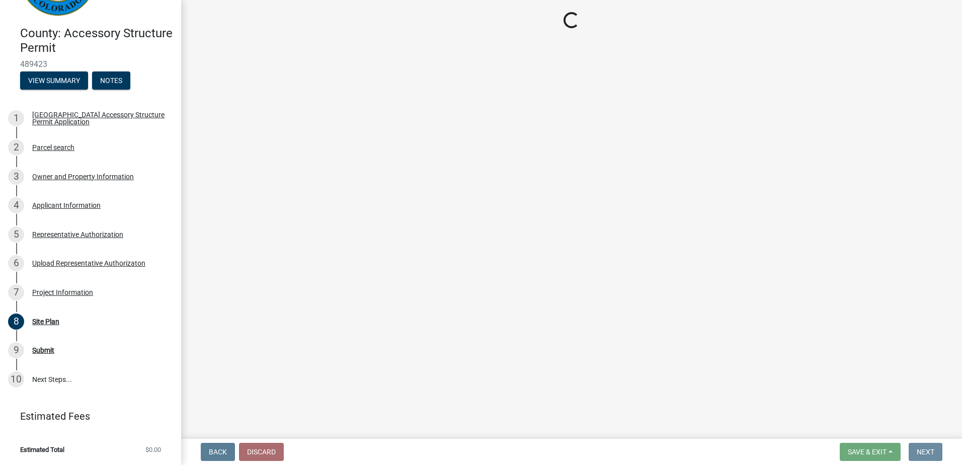
scroll to position [0, 0]
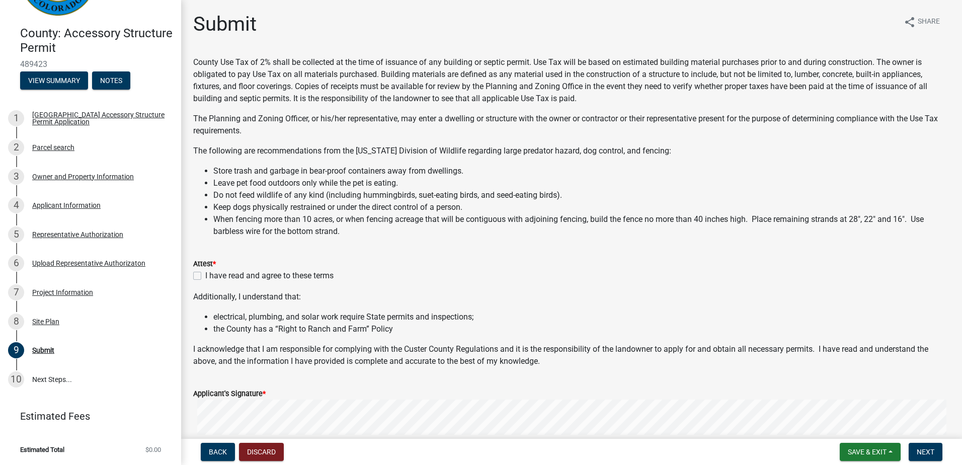
click at [205, 279] on label "I have read and agree to these terms" at bounding box center [269, 276] width 128 height 12
click at [205, 276] on input "I have read and agree to these terms" at bounding box center [208, 273] width 7 height 7
checkbox input "true"
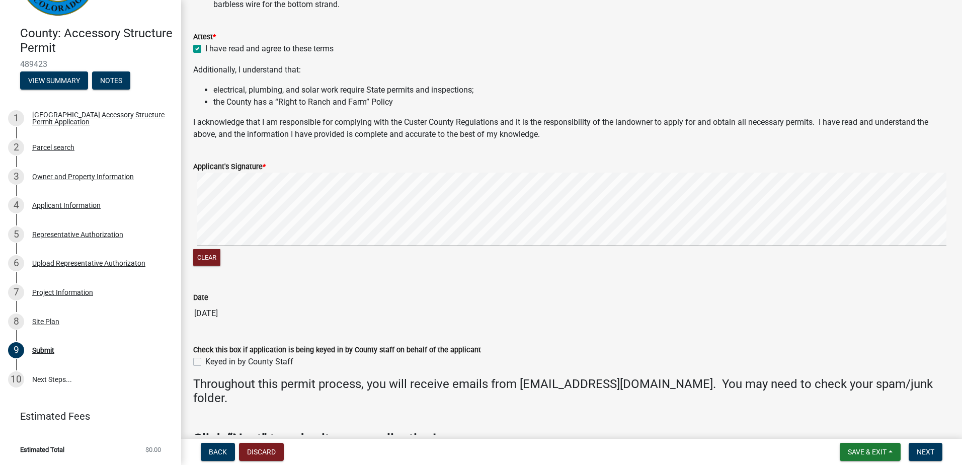
scroll to position [288, 0]
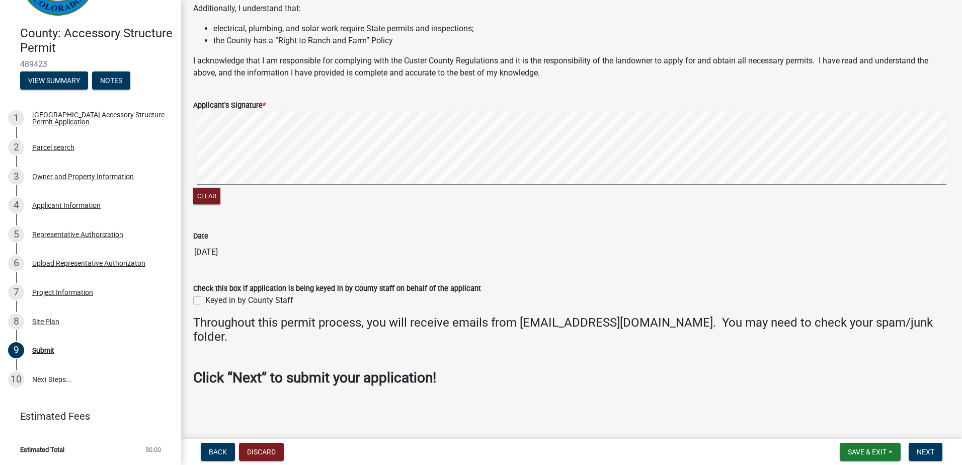
click at [205, 298] on label "Keyed in by County Staff" at bounding box center [249, 300] width 88 height 12
click at [205, 298] on input "Keyed in by County Staff" at bounding box center [208, 297] width 7 height 7
click at [205, 301] on label "Keyed in by County Staff" at bounding box center [249, 300] width 88 height 12
click at [205, 301] on input "Keyed in by County Staff" at bounding box center [208, 297] width 7 height 7
checkbox input "false"
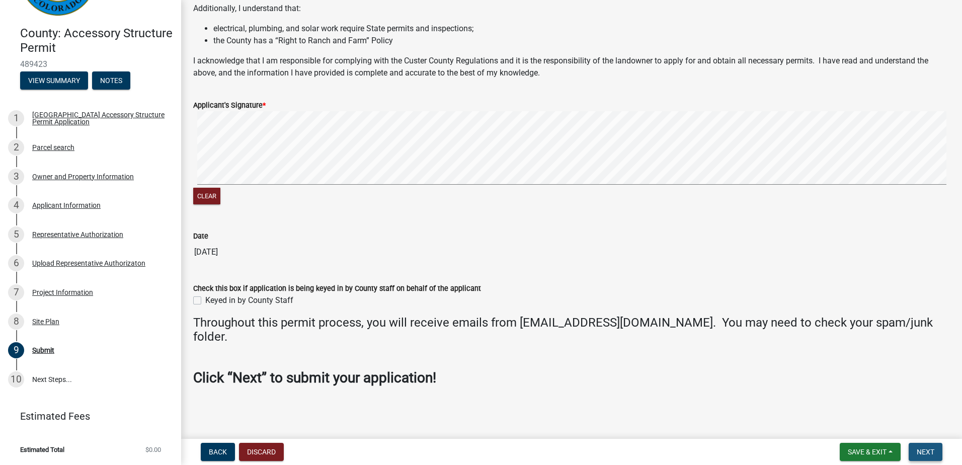
click at [934, 452] on button "Next" at bounding box center [925, 452] width 34 height 18
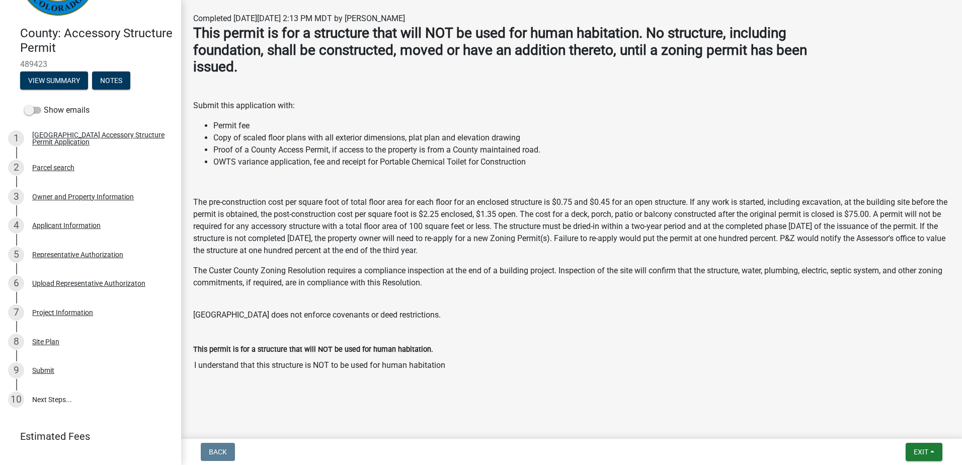
scroll to position [0, 0]
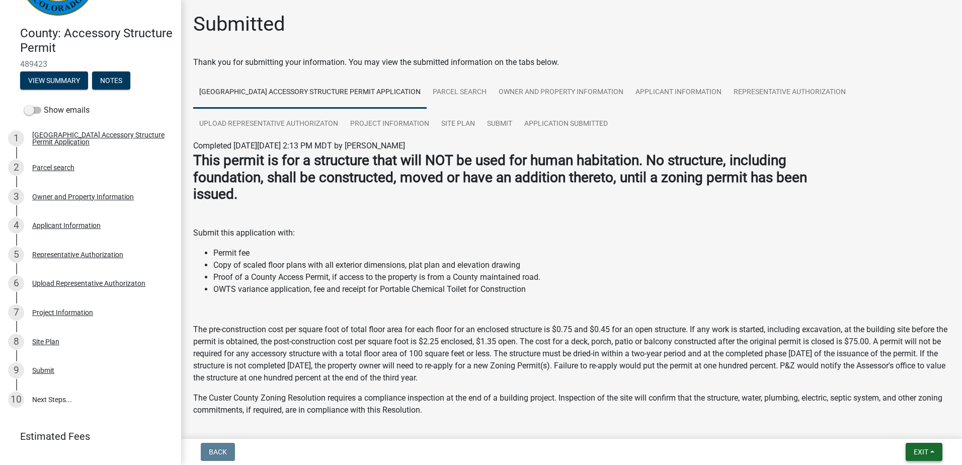
click at [934, 453] on button "Exit" at bounding box center [923, 452] width 37 height 18
click at [917, 408] on button "Save" at bounding box center [902, 401] width 80 height 24
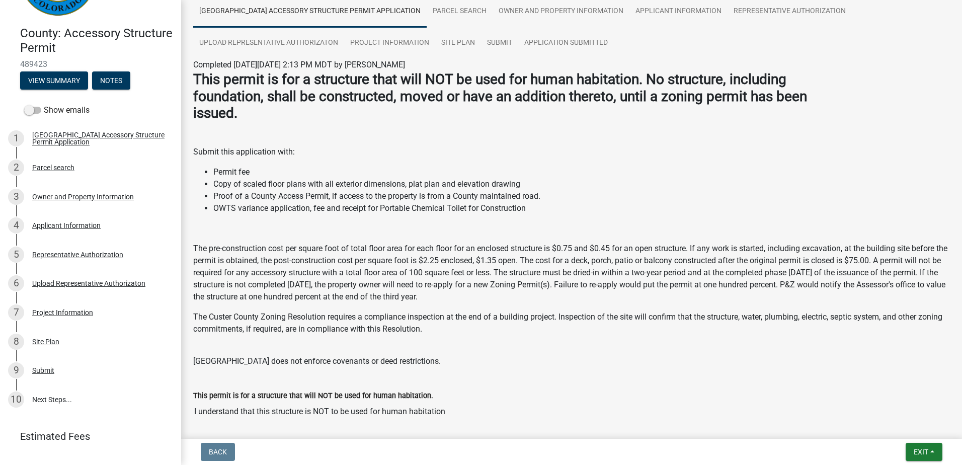
scroll to position [127, 0]
